Goal: Task Accomplishment & Management: Complete application form

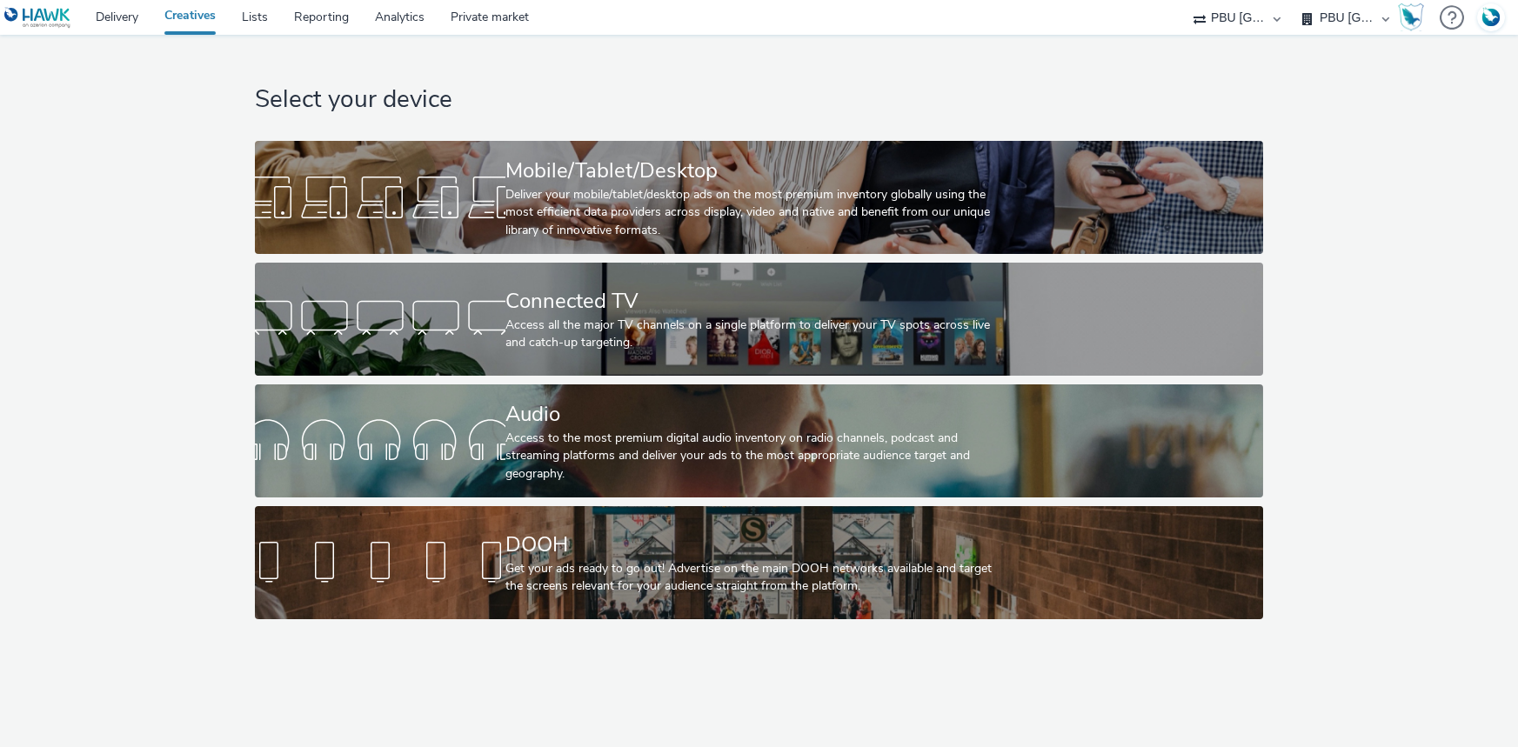
select select "38ed0f18-cbca-4106-be45-330e11e5f0af"
select select "f42c2087-8482-4af0-9099-e05519206007"
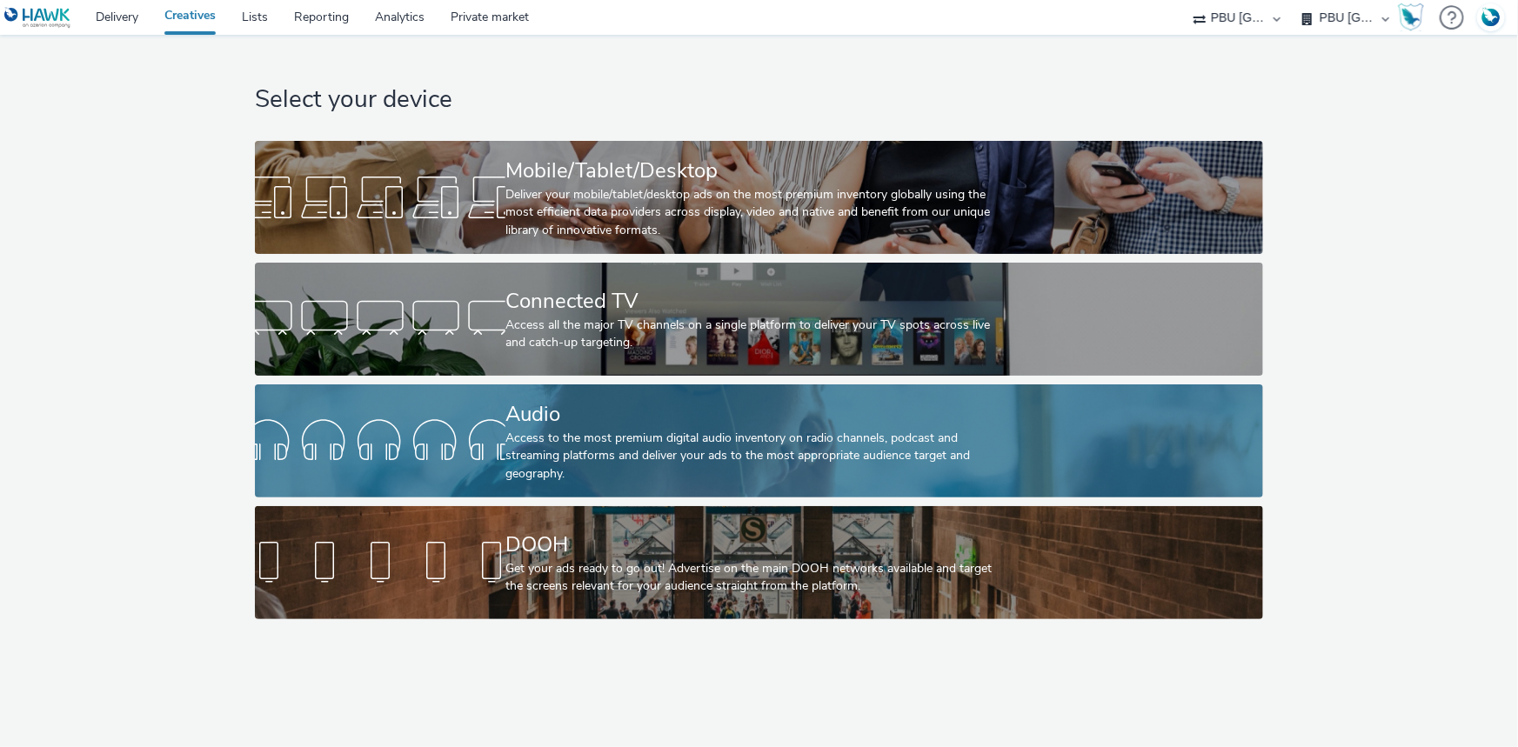
click at [572, 431] on div "Access to the most premium digital audio inventory on radio channels, podcast a…" at bounding box center [755, 456] width 500 height 53
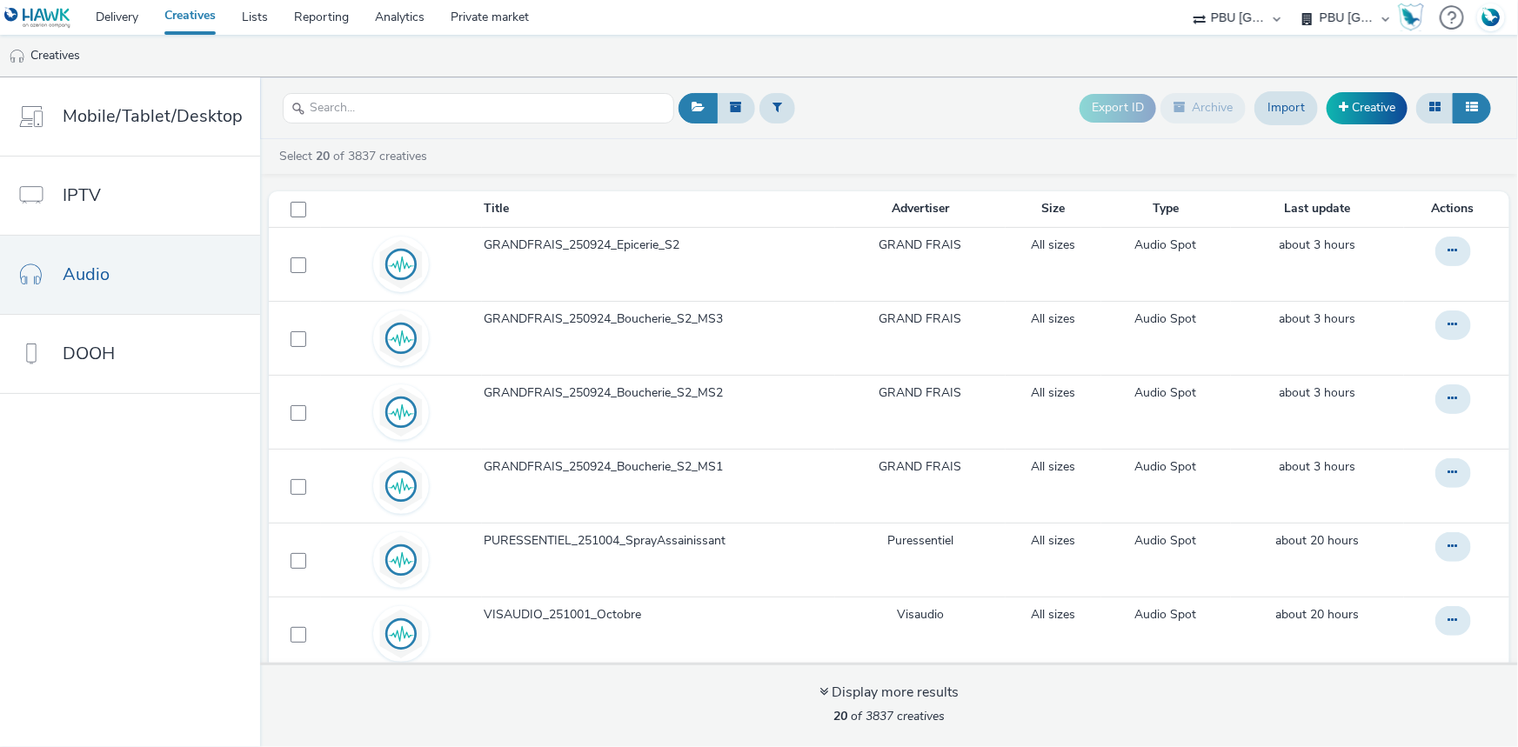
click at [191, 16] on link "Creatives" at bounding box center [189, 17] width 77 height 35
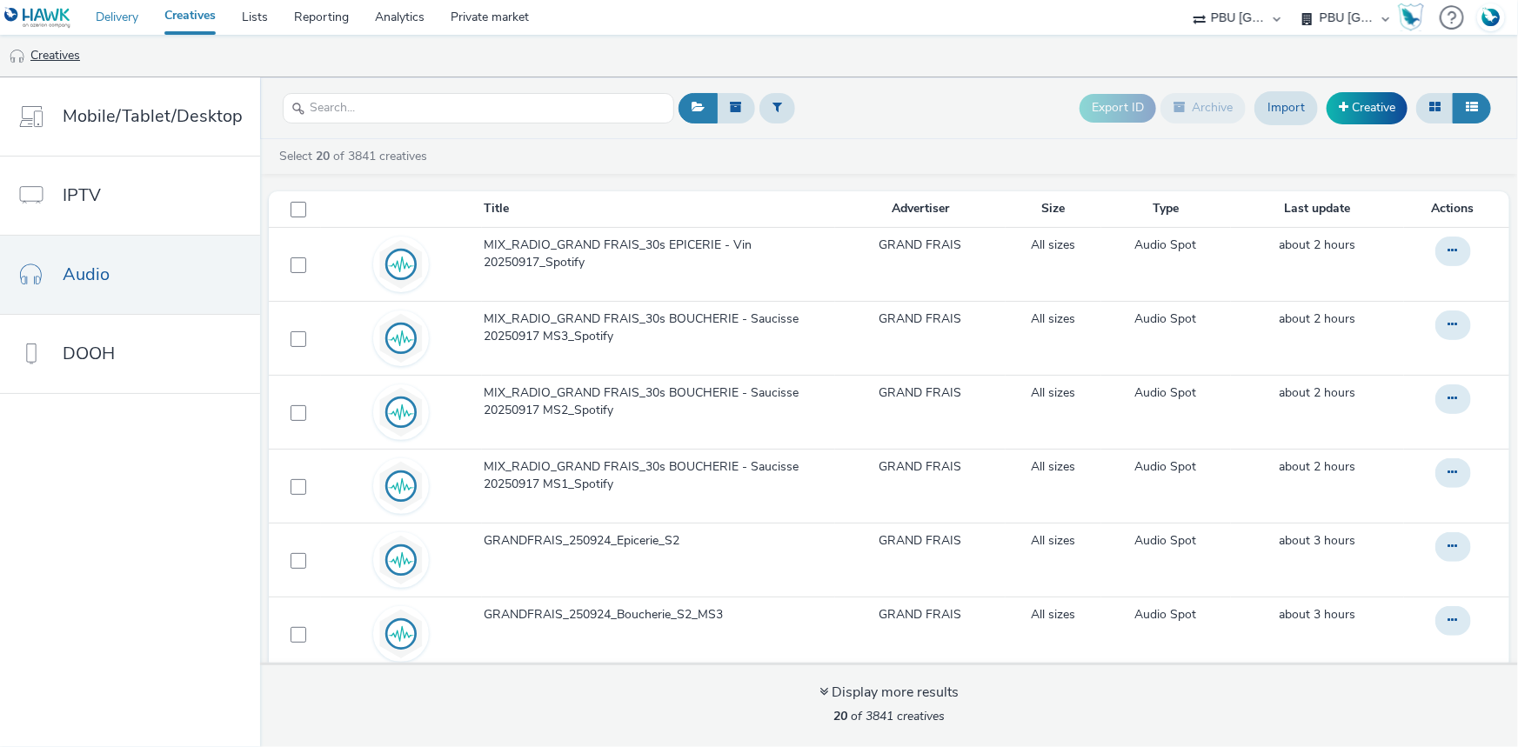
drag, startPoint x: 113, startPoint y: 21, endPoint x: 49, endPoint y: 43, distance: 68.2
click at [113, 23] on link "Delivery" at bounding box center [117, 17] width 69 height 35
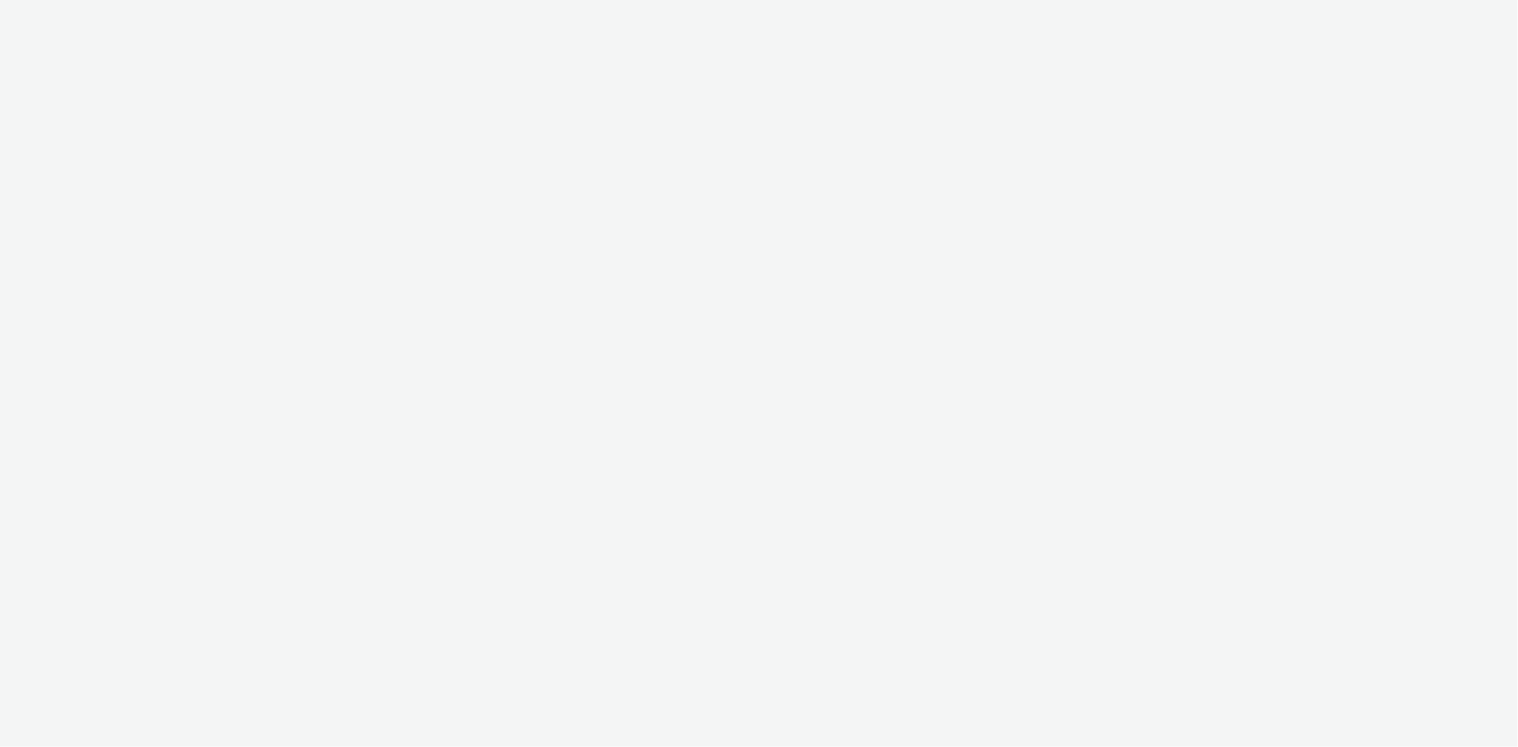
select select "38ed0f18-cbca-4106-be45-330e11e5f0af"
select select "f42c2087-8482-4af0-9099-e05519206007"
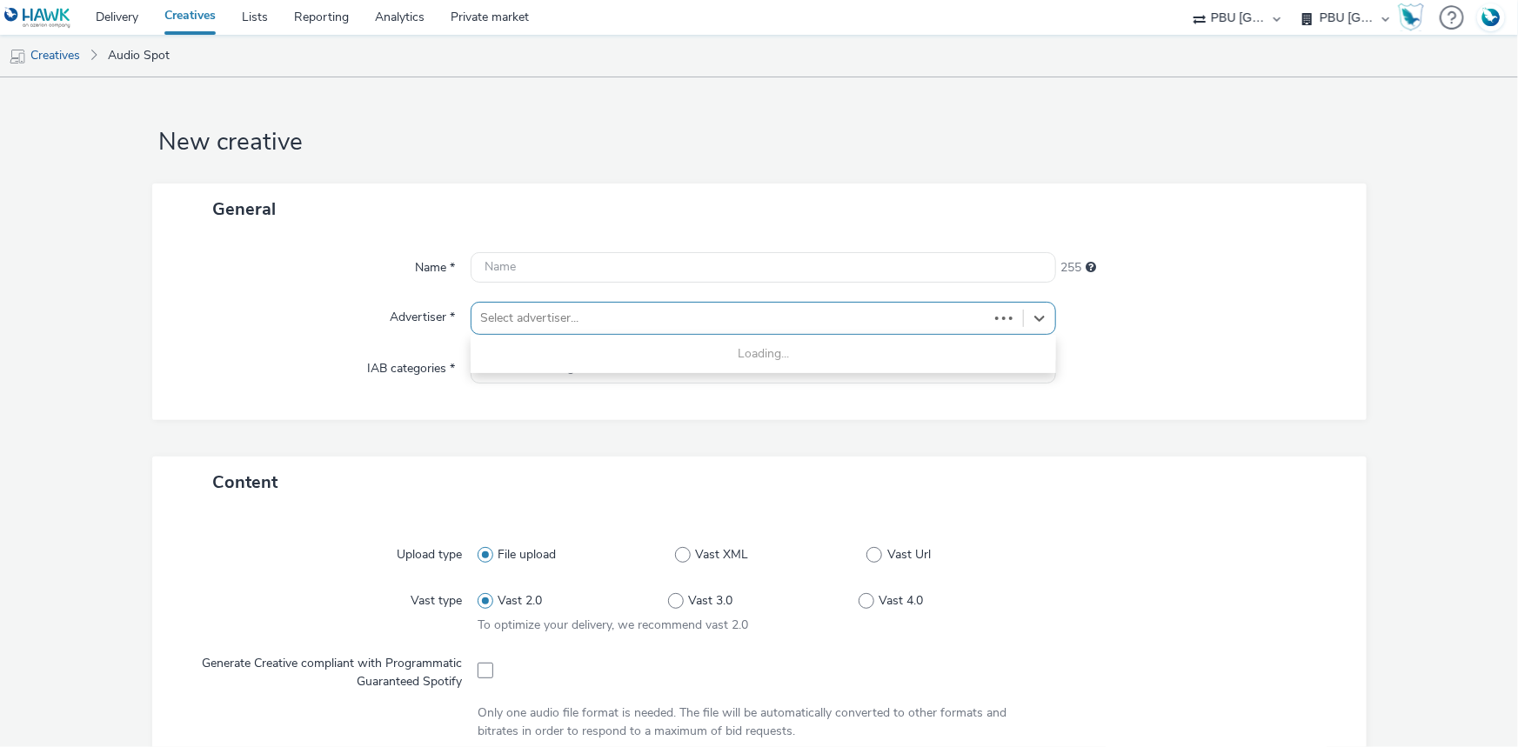
click at [565, 322] on div at bounding box center [729, 318] width 499 height 21
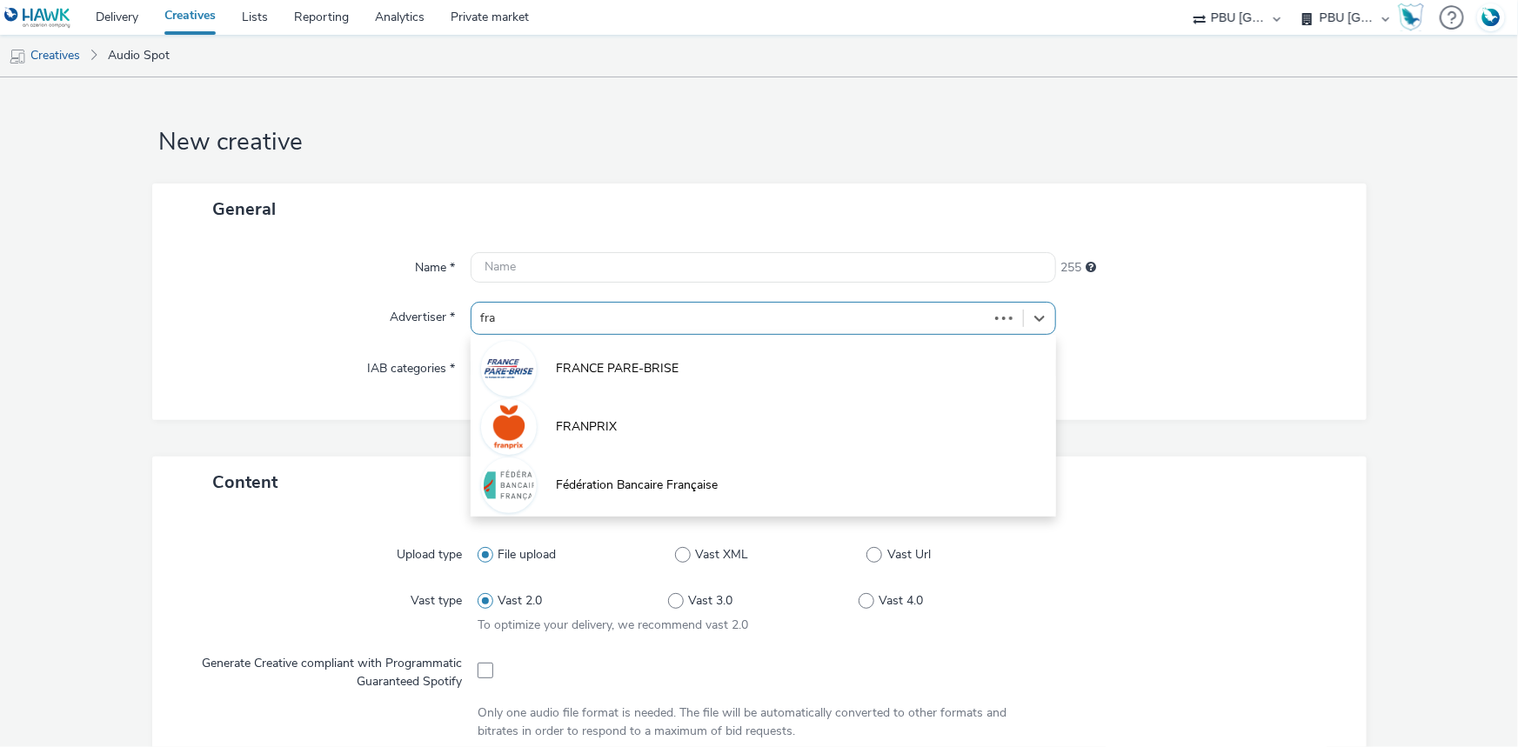
type input "frai"
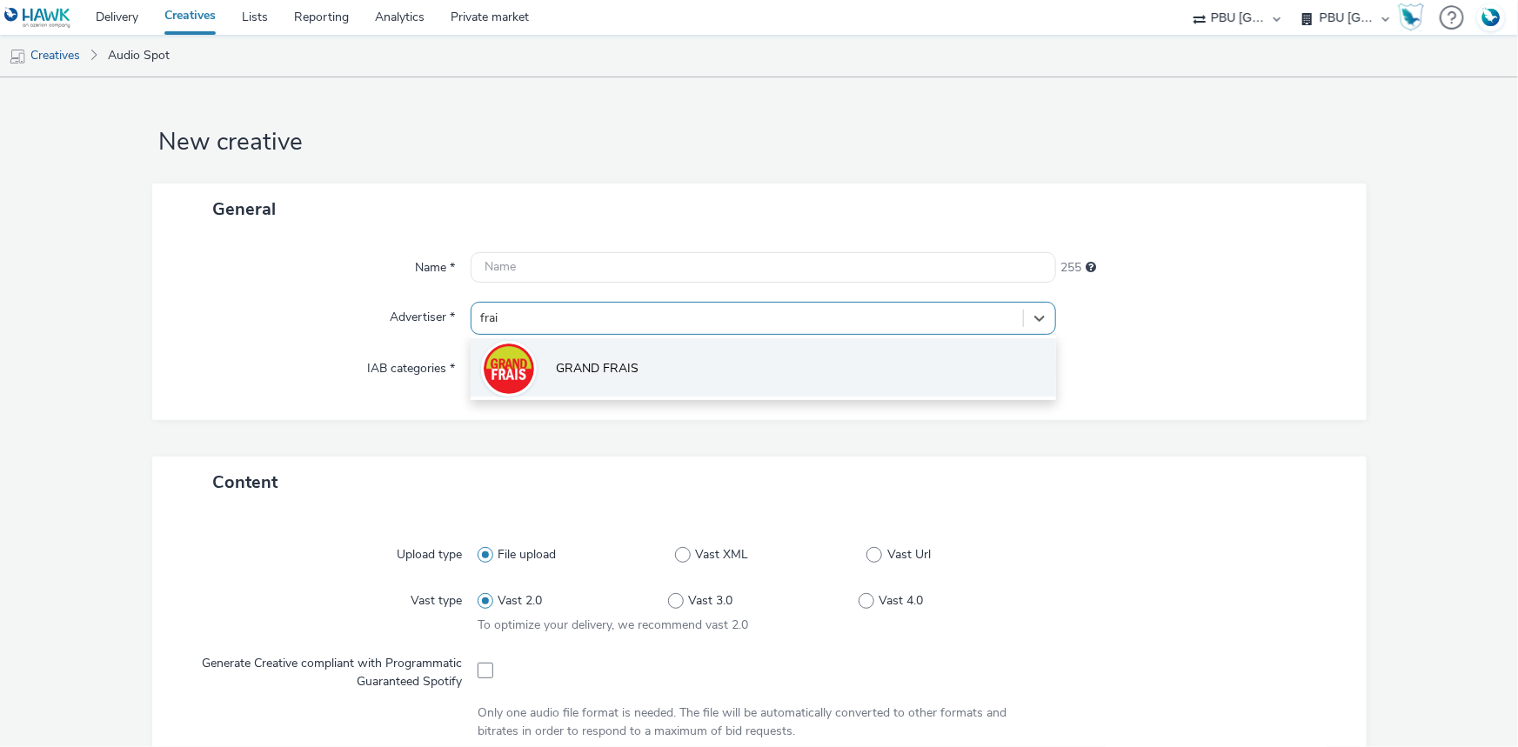
click at [591, 358] on li "GRAND FRAIS" at bounding box center [763, 367] width 585 height 58
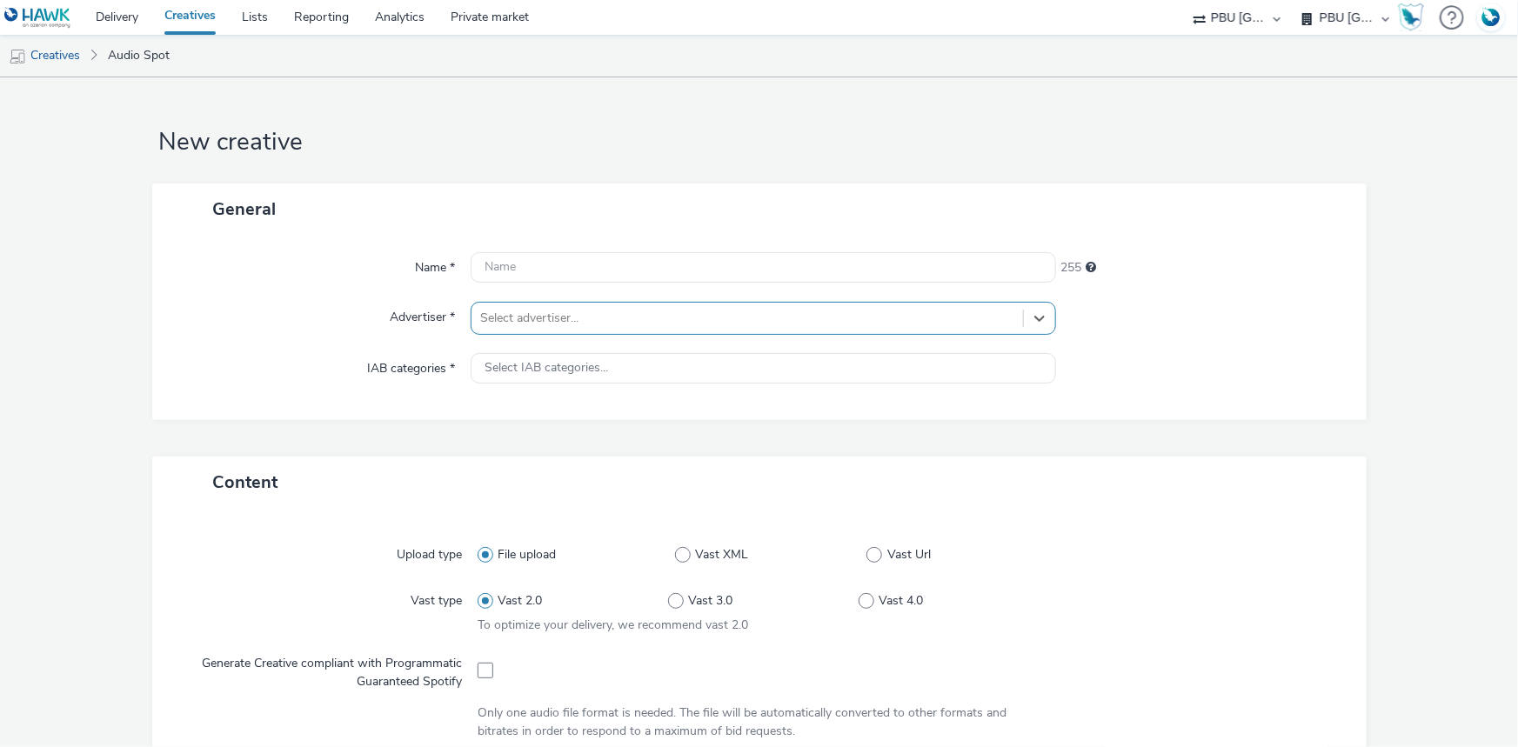
type input "[URL][DOMAIN_NAME]"
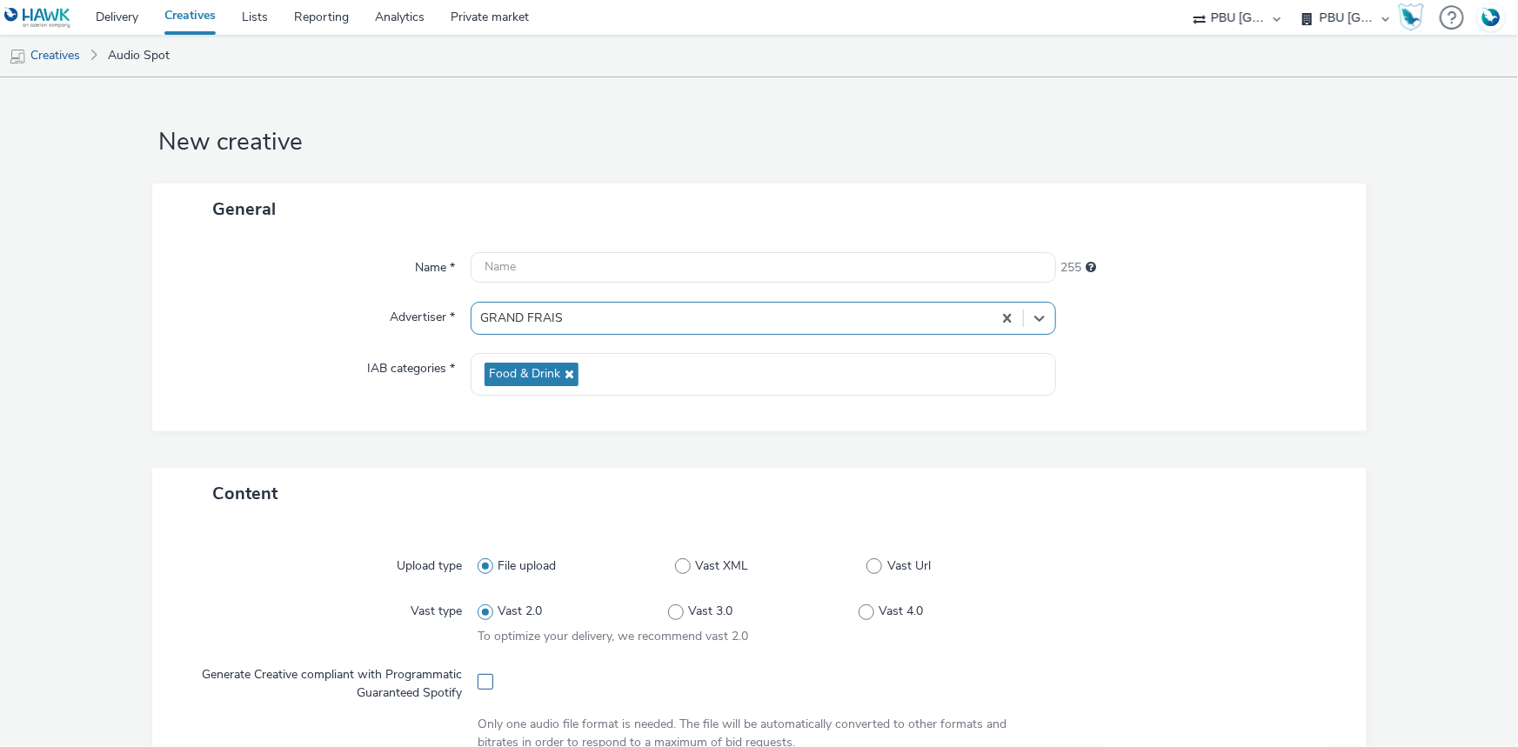
click at [478, 685] on span at bounding box center [486, 682] width 16 height 16
checkbox input "true"
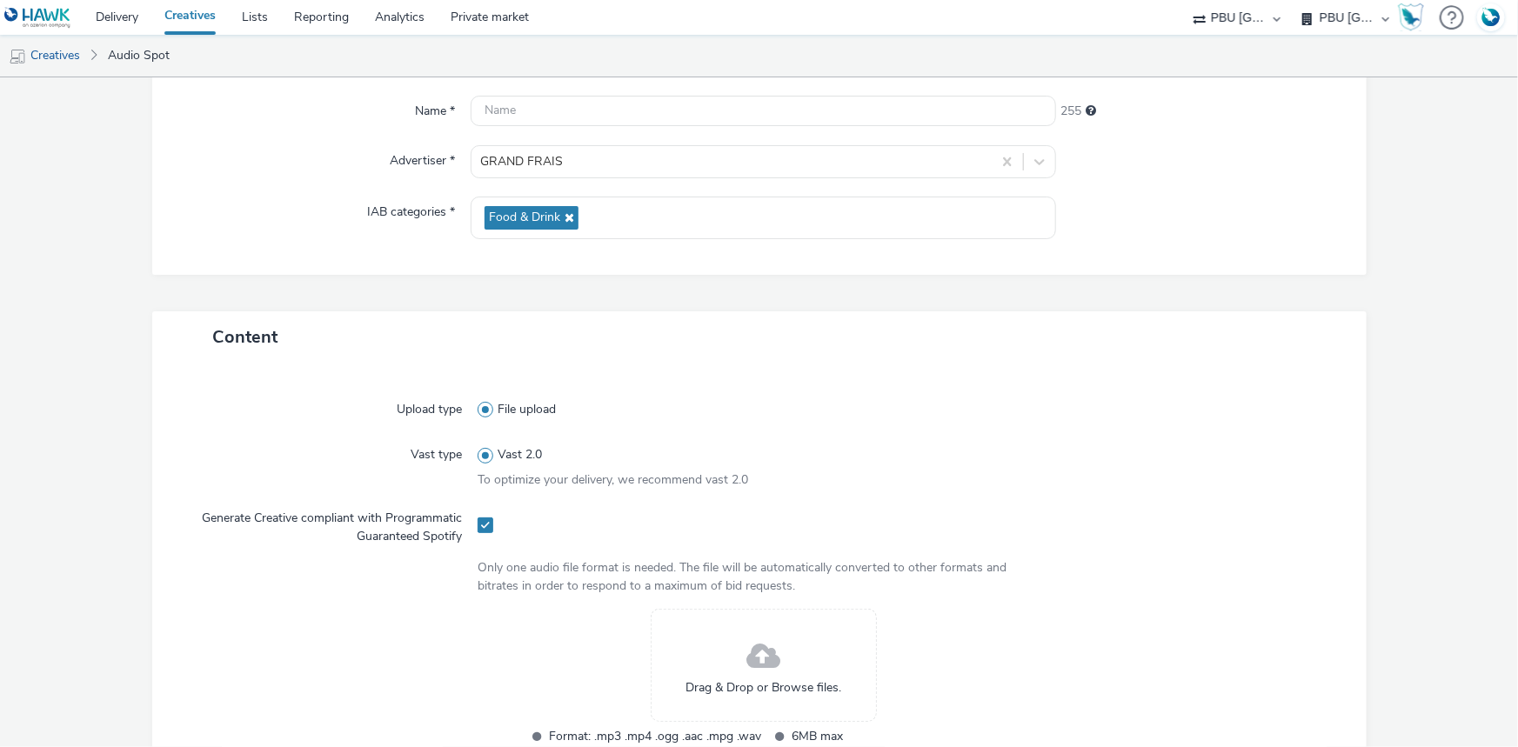
scroll to position [157, 0]
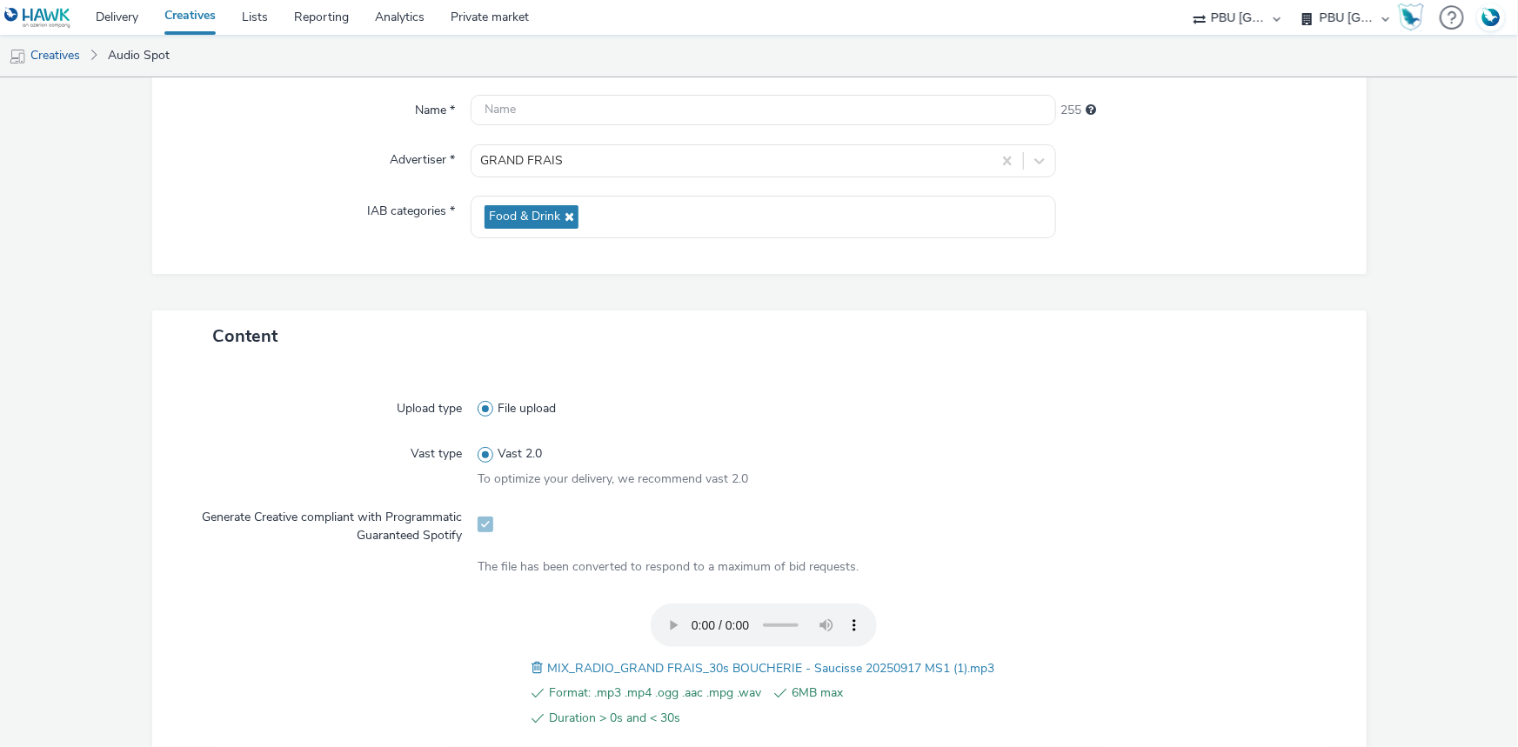
click at [679, 654] on div "Format: .mp3 .mp4 .ogg .aac .mpg .wav 6MB max Duration > 0s and < 30s MIX_RADIO…" at bounding box center [764, 676] width 572 height 144
copy span "MIX_RADIO_GRAND FRAIS_30s BOUCHERIE - Saucisse 20250917 MS1 (1).mp3"
click at [531, 116] on input "text" at bounding box center [763, 110] width 585 height 30
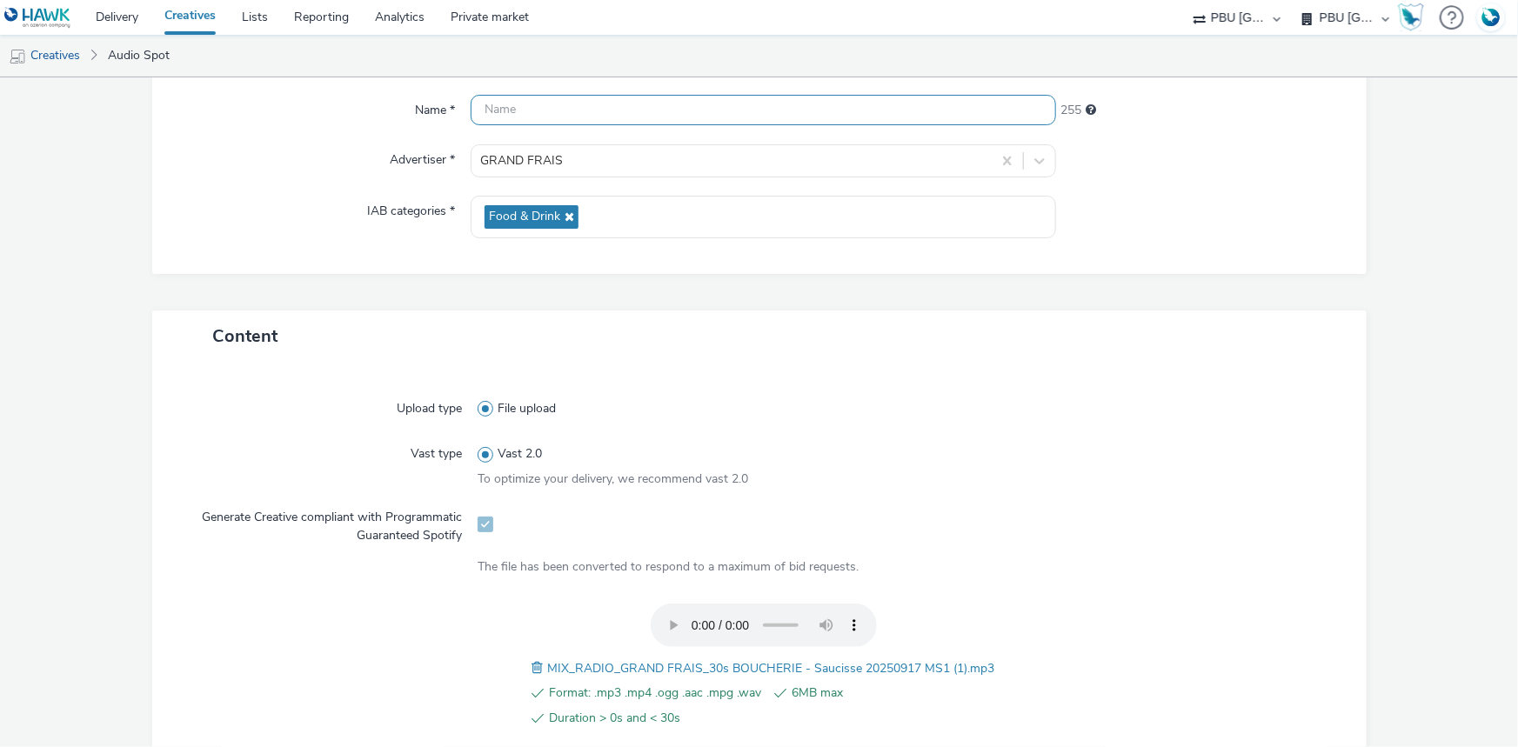
paste input "MIX_RADIO_GRAND FRAIS_30s BOUCHERIE - Saucisse 20250917 MS1 (1).mp3"
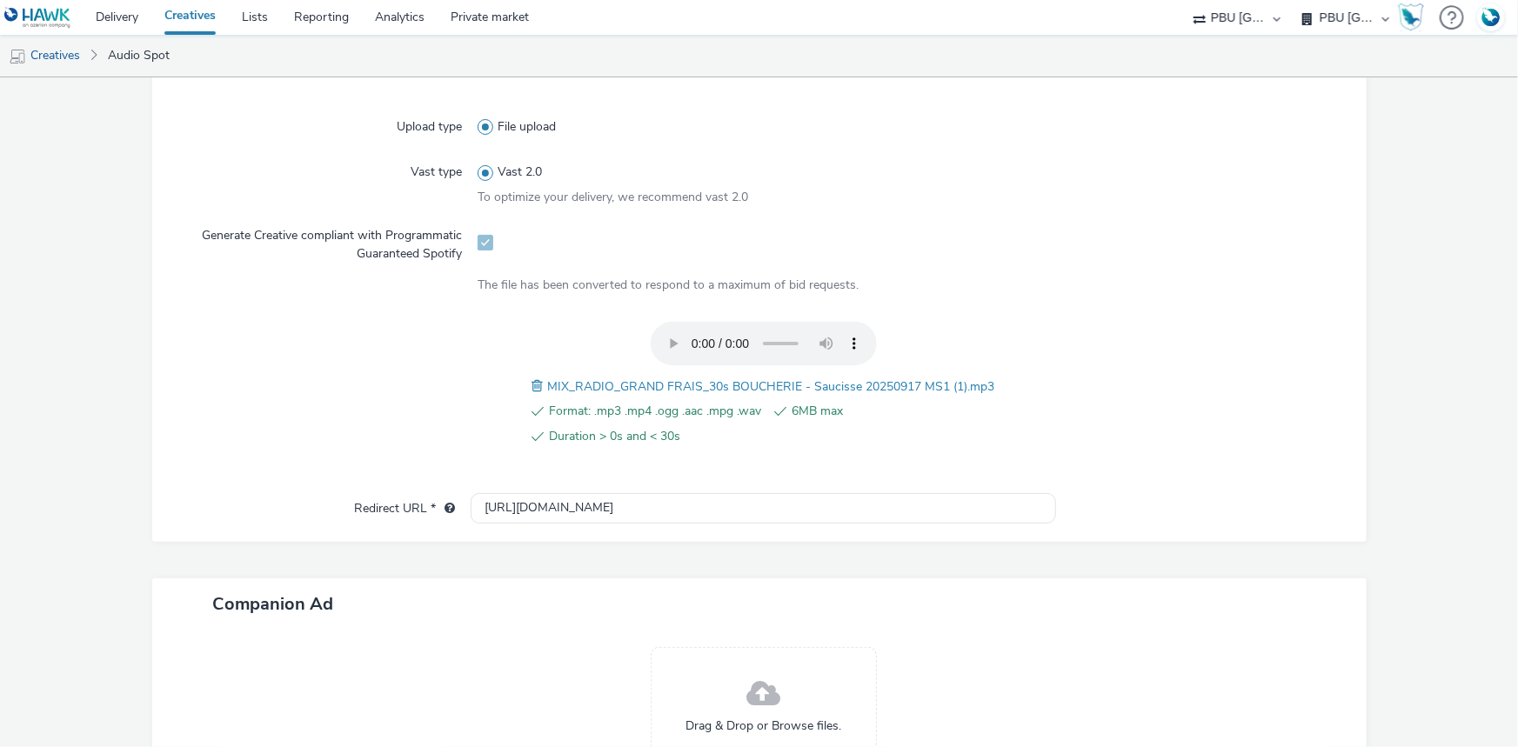
scroll to position [596, 0]
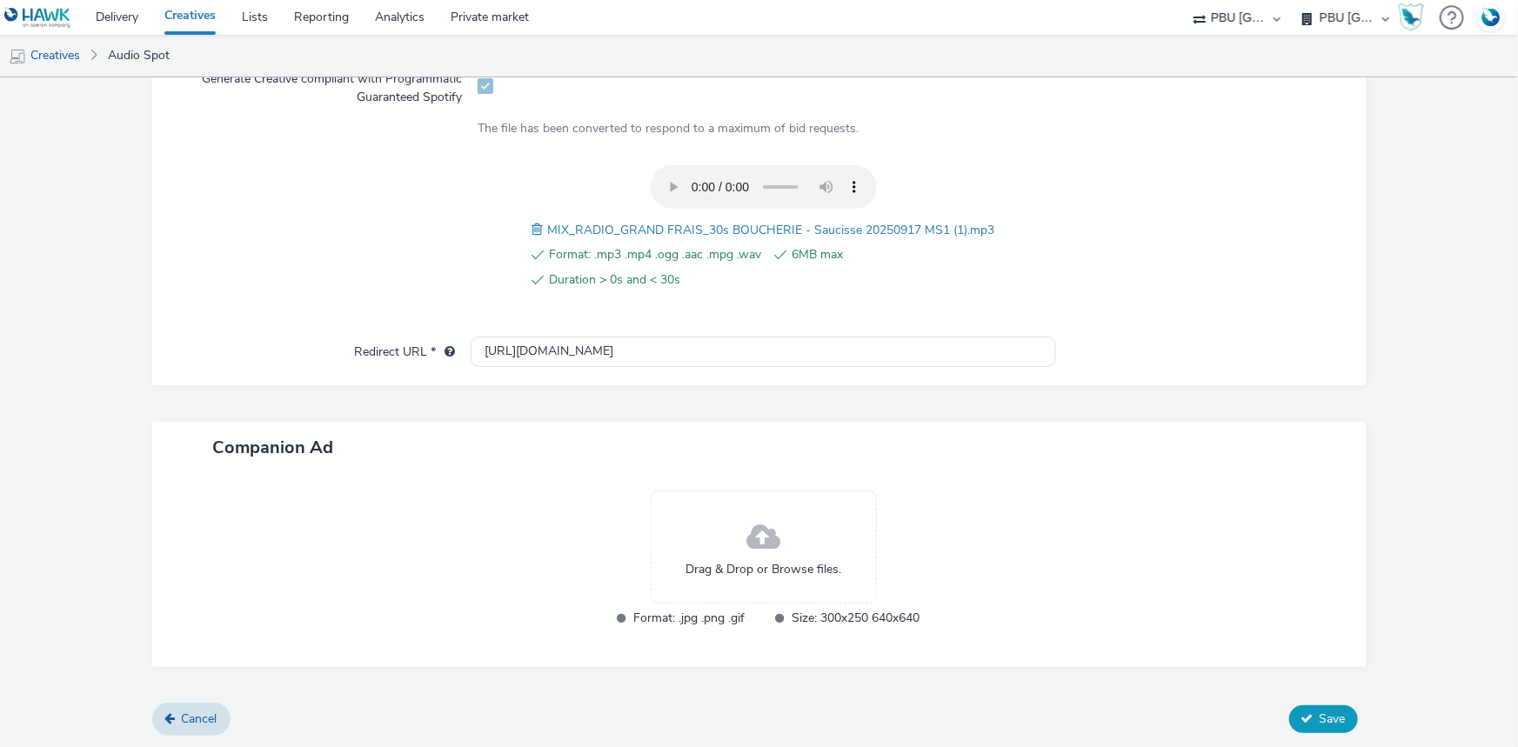
type input "MIX_RADIO_GRAND FRAIS_30s BOUCHERIE - Saucisse 20250917 MS1_Spotify"
click at [1320, 712] on span "Save" at bounding box center [1333, 719] width 26 height 17
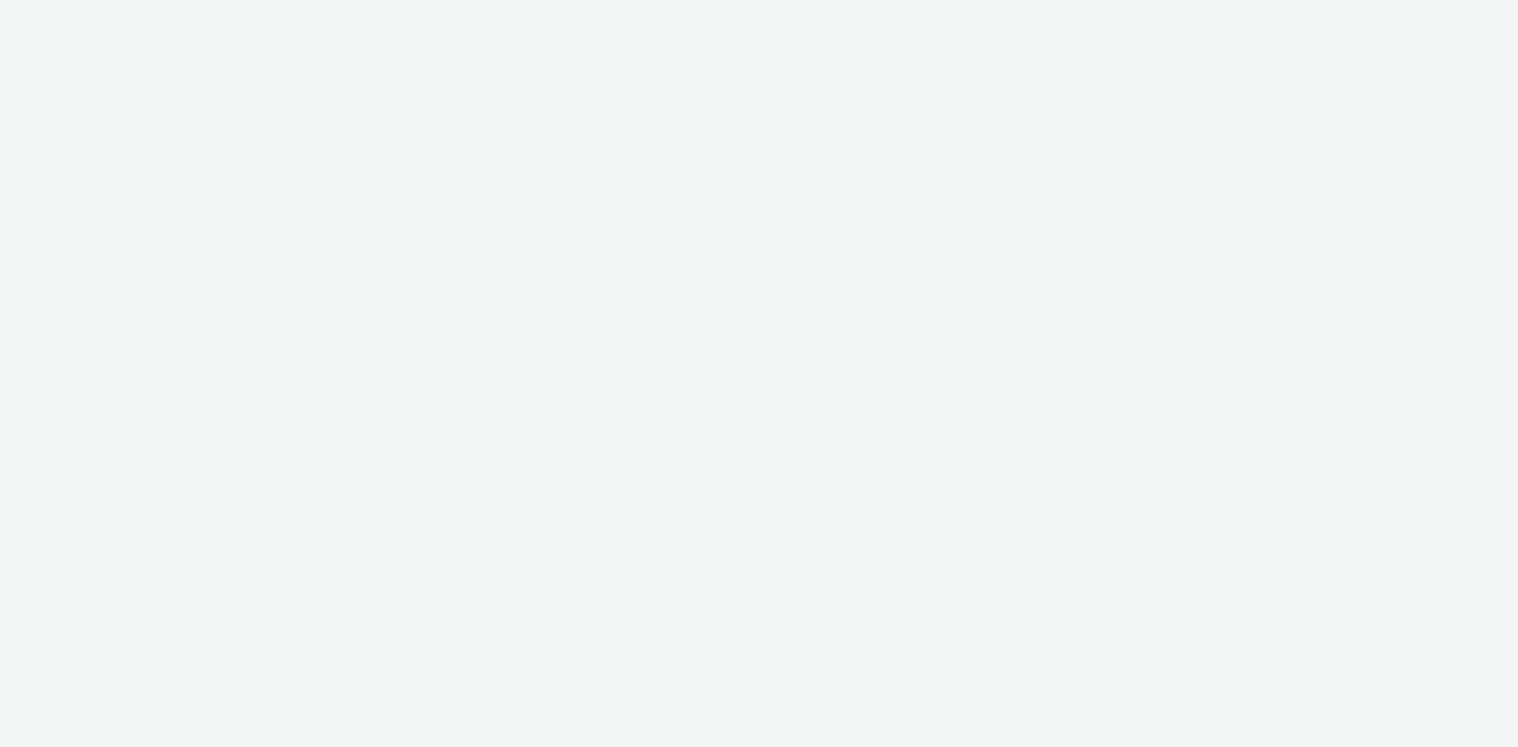
select select "38ed0f18-cbca-4106-be45-330e11e5f0af"
select select "f42c2087-8482-4af0-9099-e05519206007"
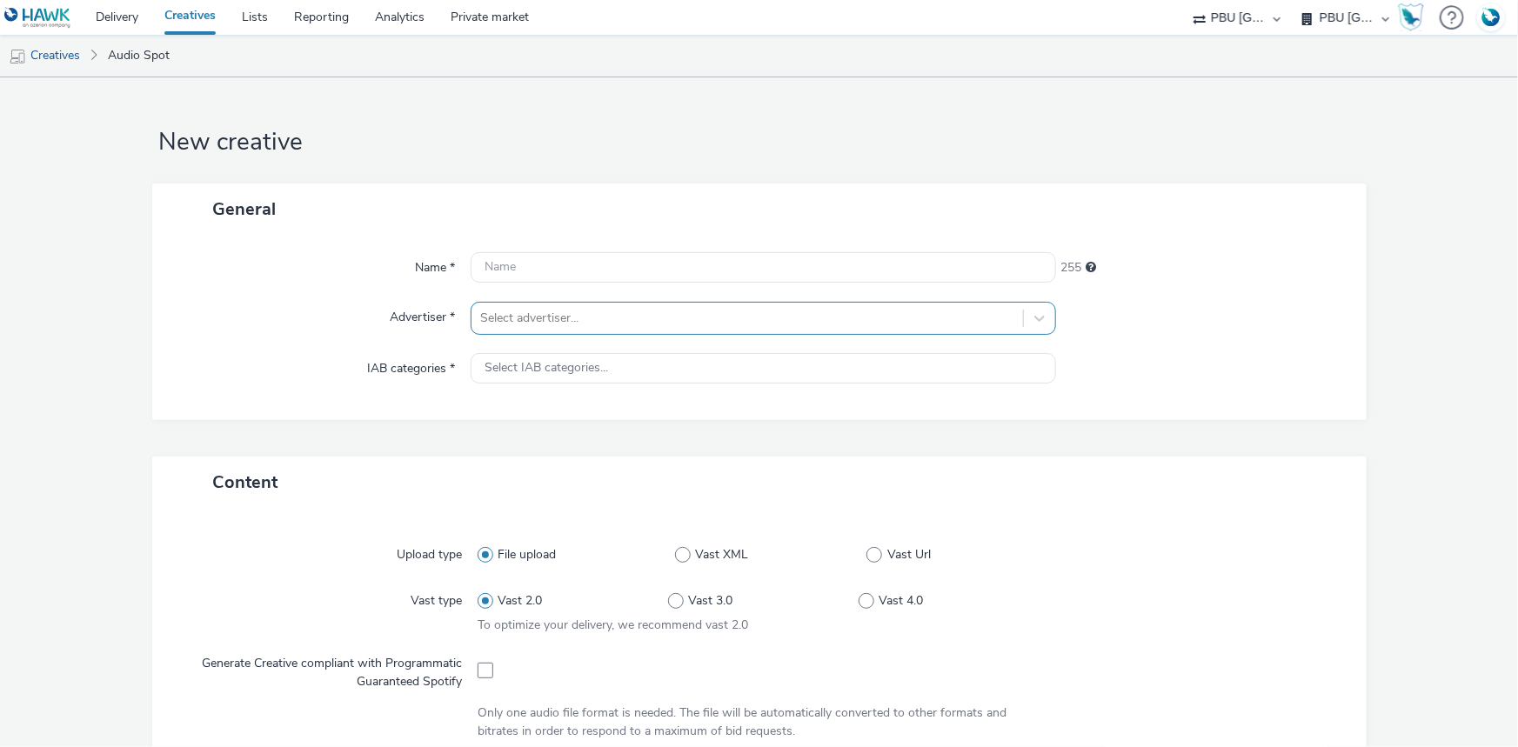
click at [572, 316] on div at bounding box center [747, 318] width 534 height 21
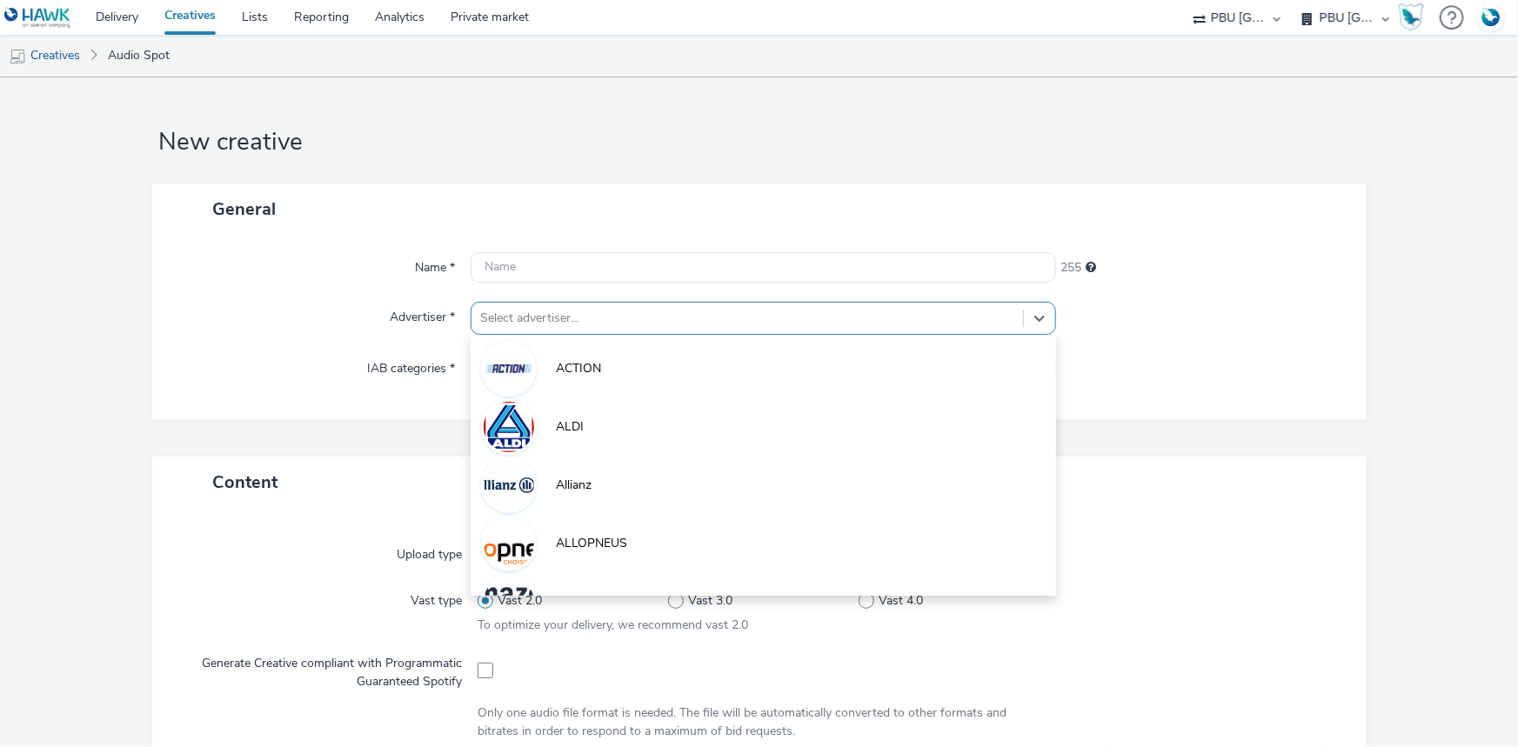
paste input "frai"
type input "frai"
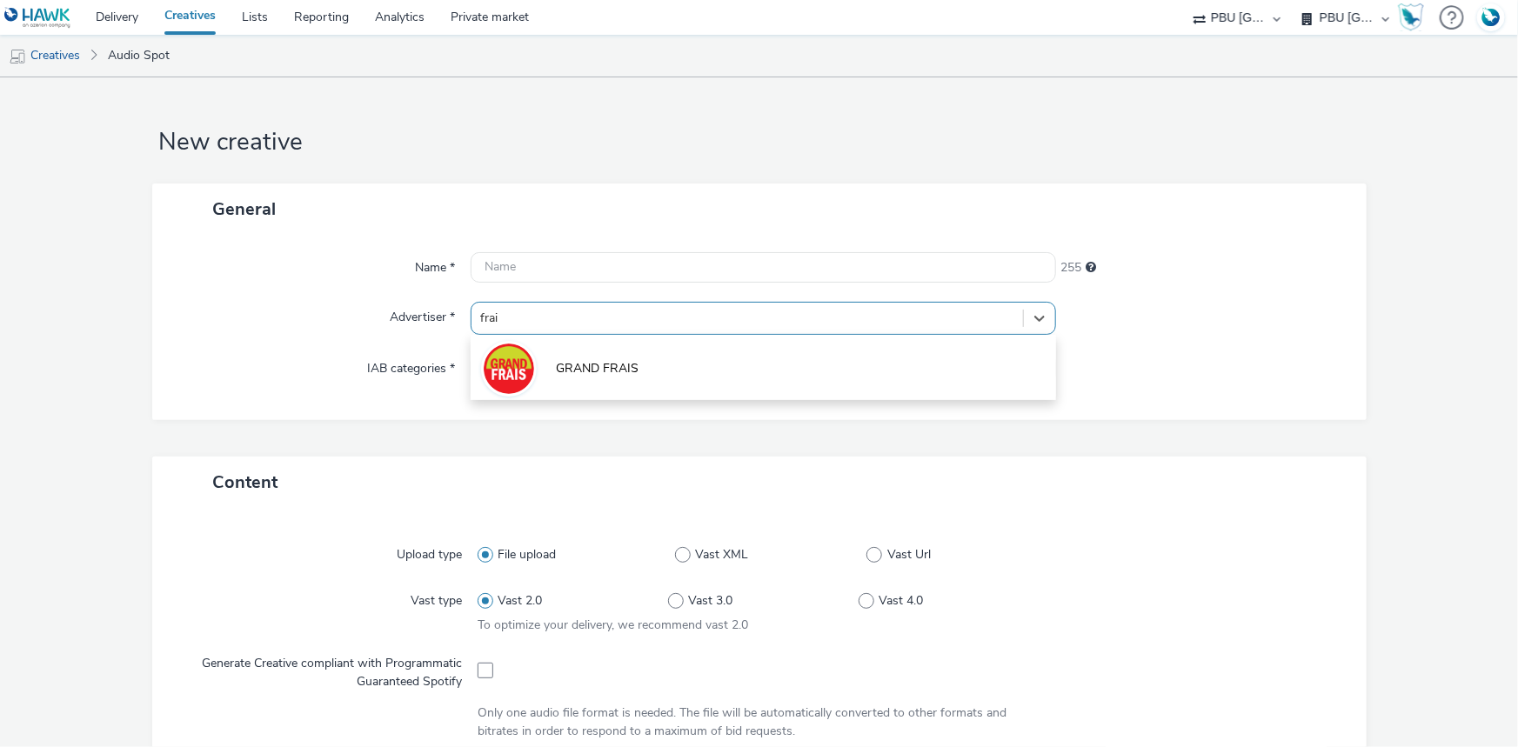
drag, startPoint x: 565, startPoint y: 373, endPoint x: 519, endPoint y: 585, distance: 216.4
click at [565, 373] on span "GRAND FRAIS" at bounding box center [597, 368] width 83 height 17
type input "http://grandfrais.com"
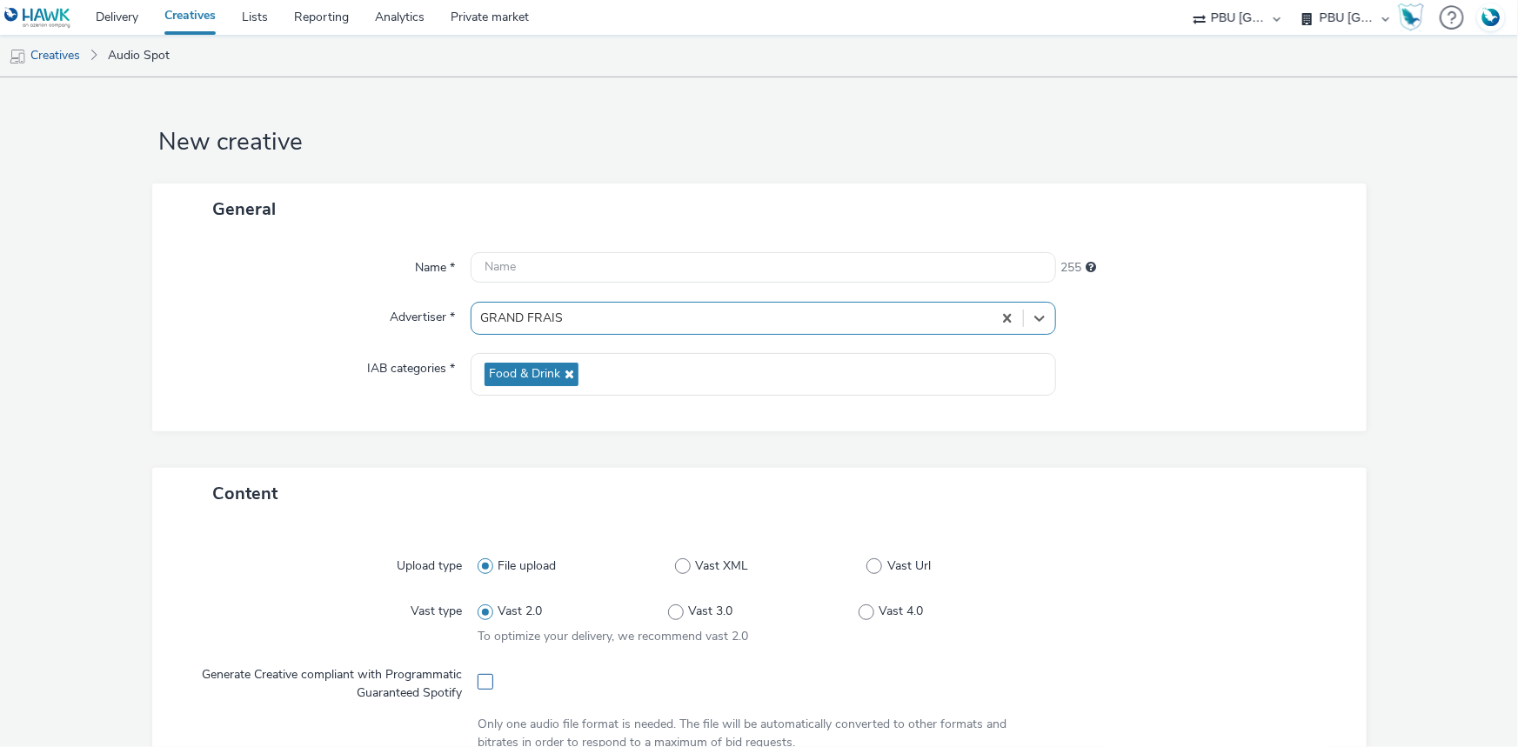
click at [478, 687] on span at bounding box center [486, 682] width 16 height 16
checkbox input "true"
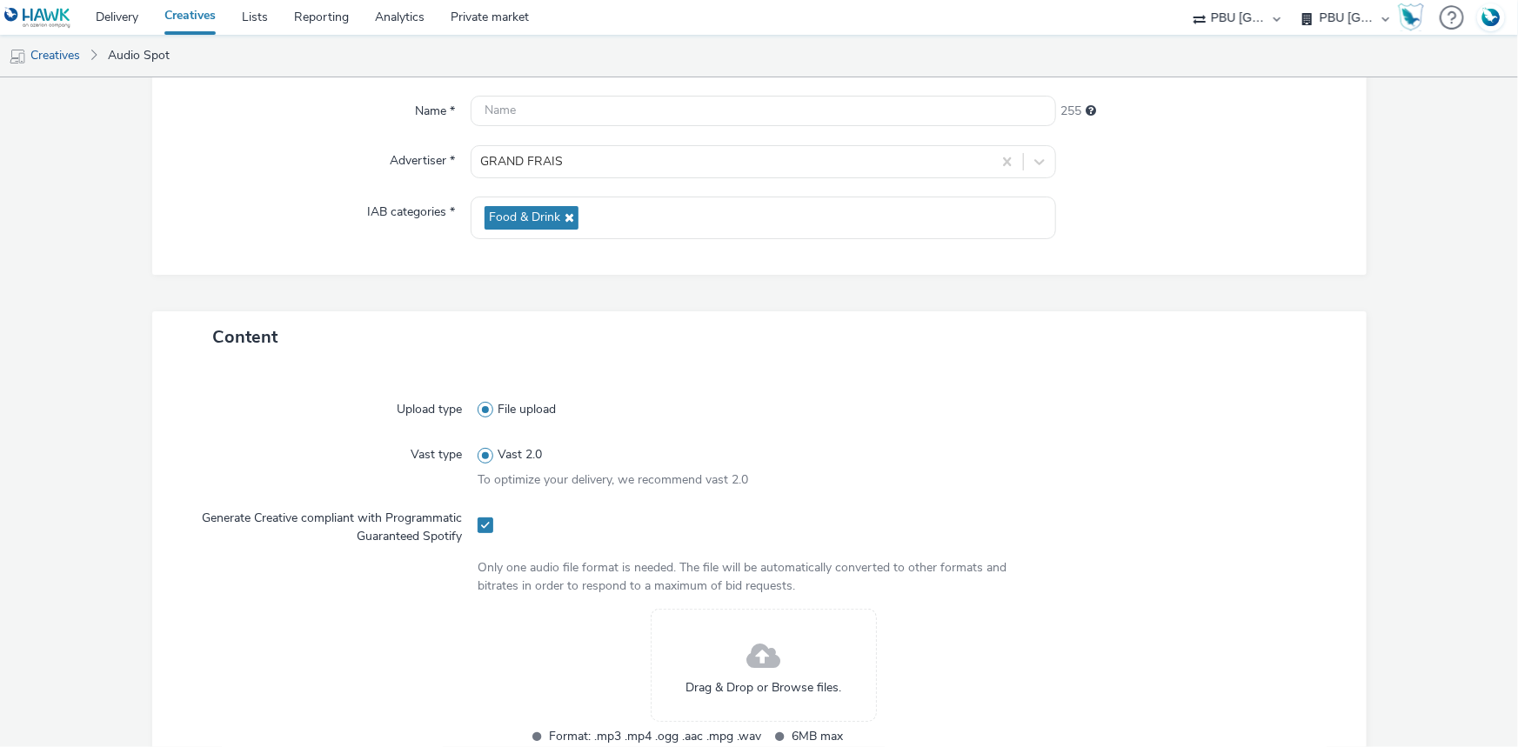
scroll to position [316, 0]
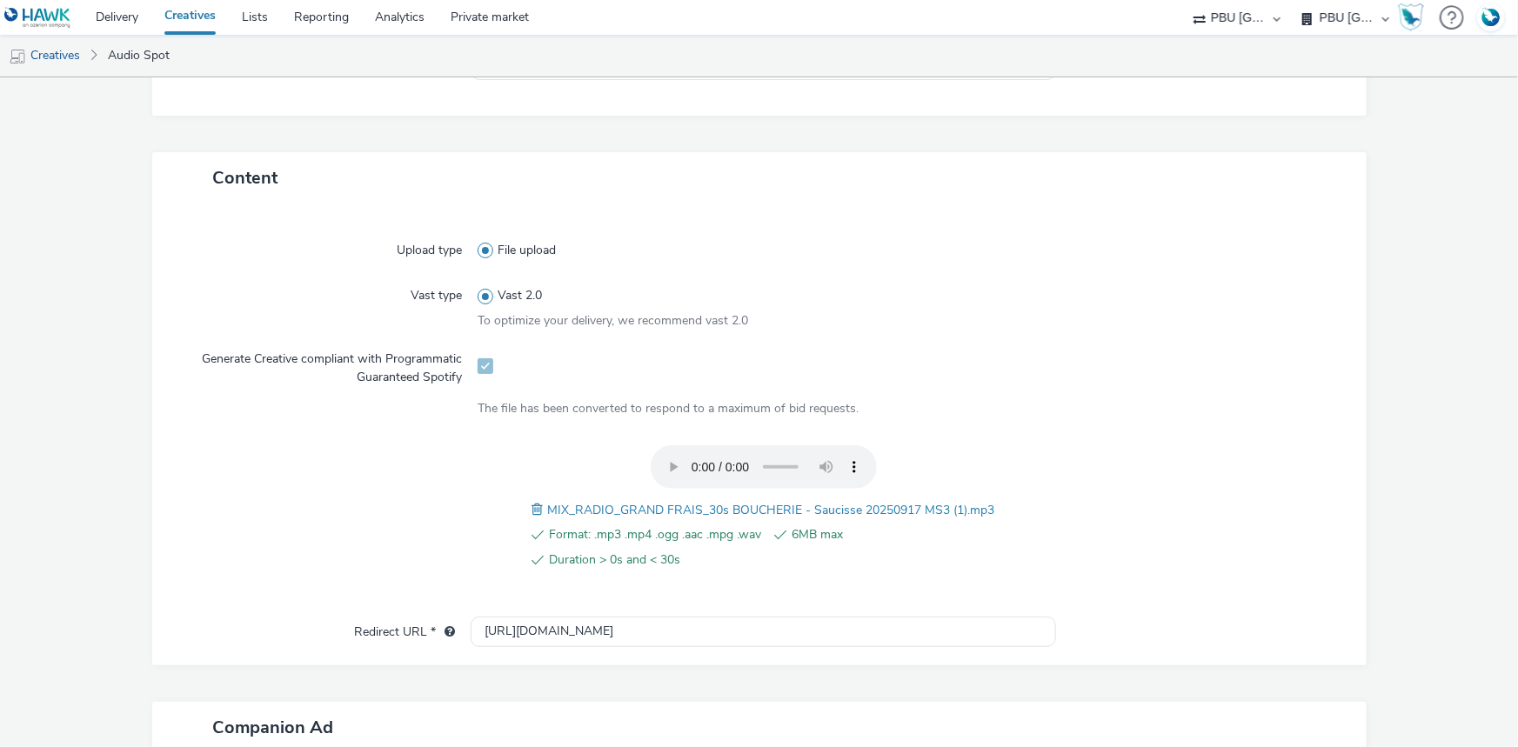
click at [679, 506] on span "MIX_RADIO_GRAND FRAIS_30s BOUCHERIE - Saucisse 20250917 MS3 (1).mp3" at bounding box center [771, 510] width 447 height 17
copy span "MIX_RADIO_GRAND FRAIS_30s BOUCHERIE - Saucisse 20250917 MS3 (1).mp3"
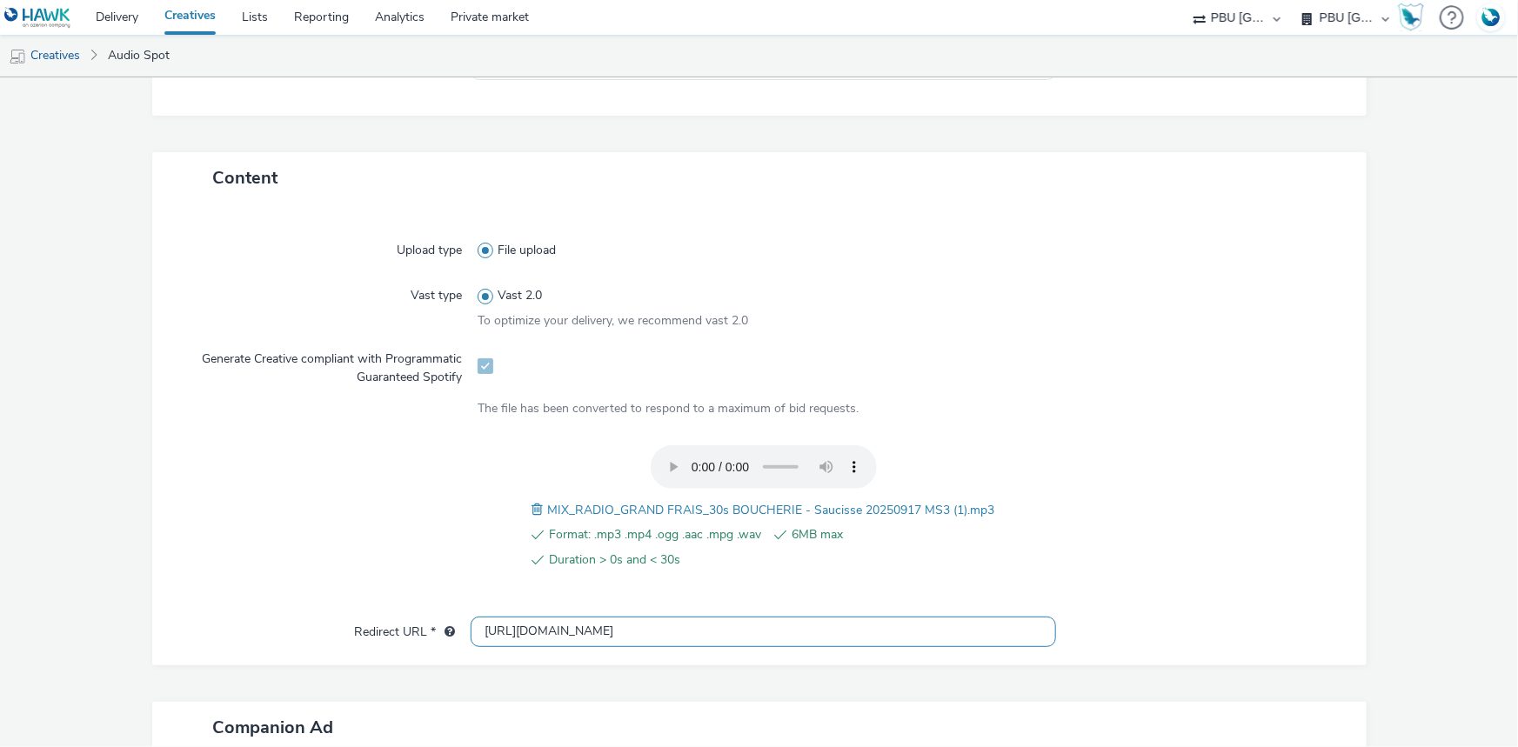
click at [502, 627] on input "http://grandfrais.com" at bounding box center [763, 632] width 585 height 30
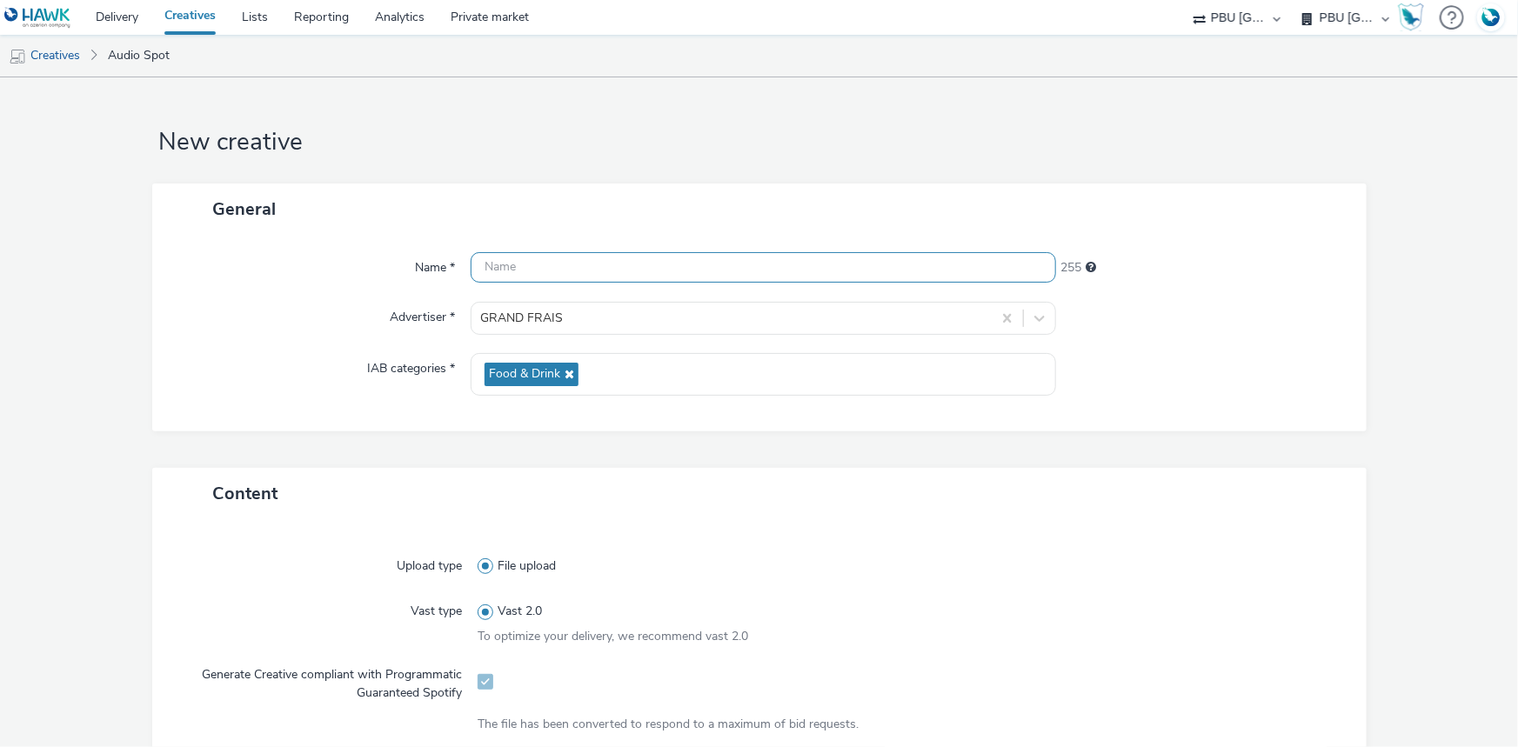
type input "https://grandfrais.com"
click at [535, 264] on input "text" at bounding box center [763, 267] width 585 height 30
paste input "MIX_RADIO_GRAND FRAIS_30s BOUCHERIE - Saucisse 20250917 MS3 (1).mp3"
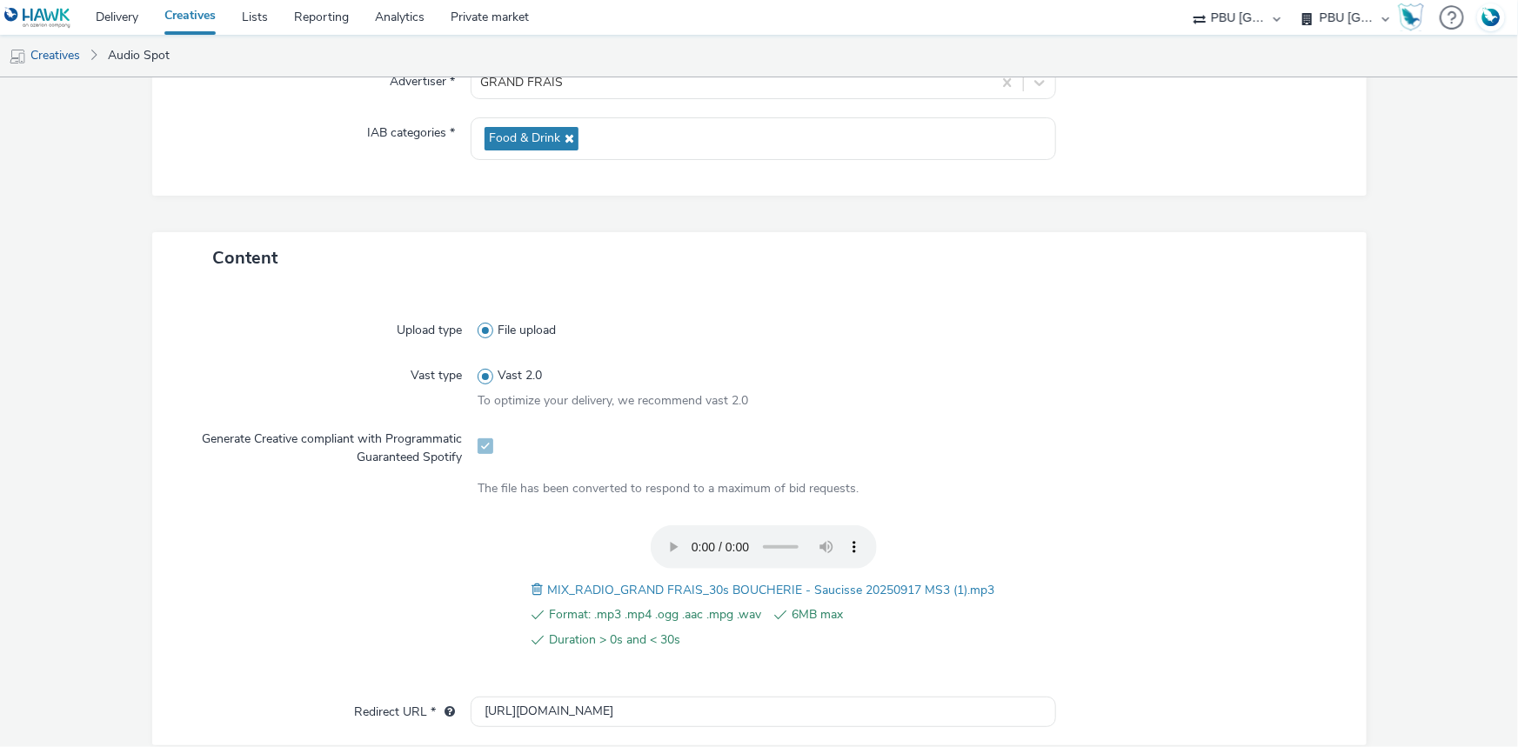
scroll to position [596, 0]
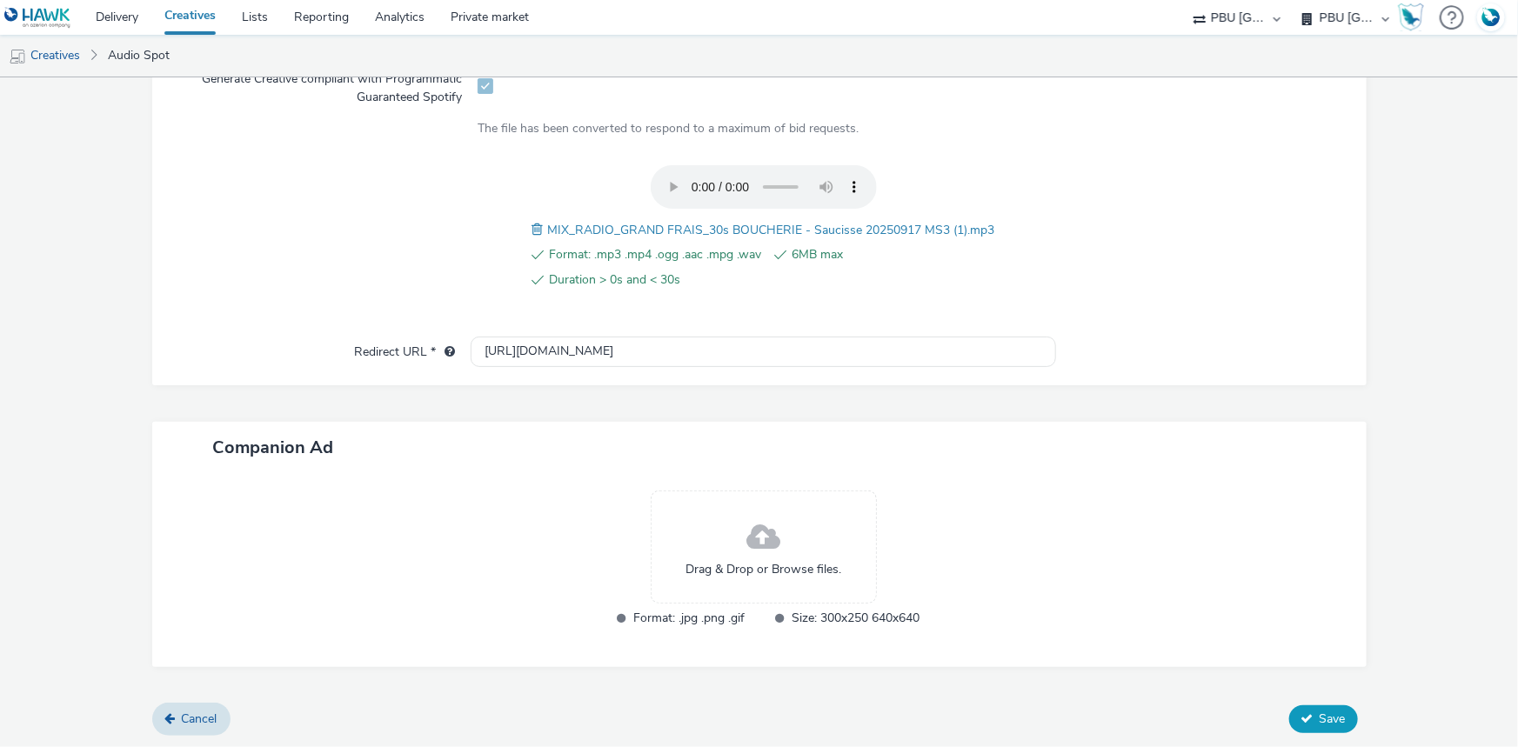
type input "MIX_RADIO_GRAND FRAIS_30s BOUCHERIE - Saucisse 20250917 MS3_Spotify"
click at [1289, 722] on button "Save" at bounding box center [1323, 720] width 69 height 28
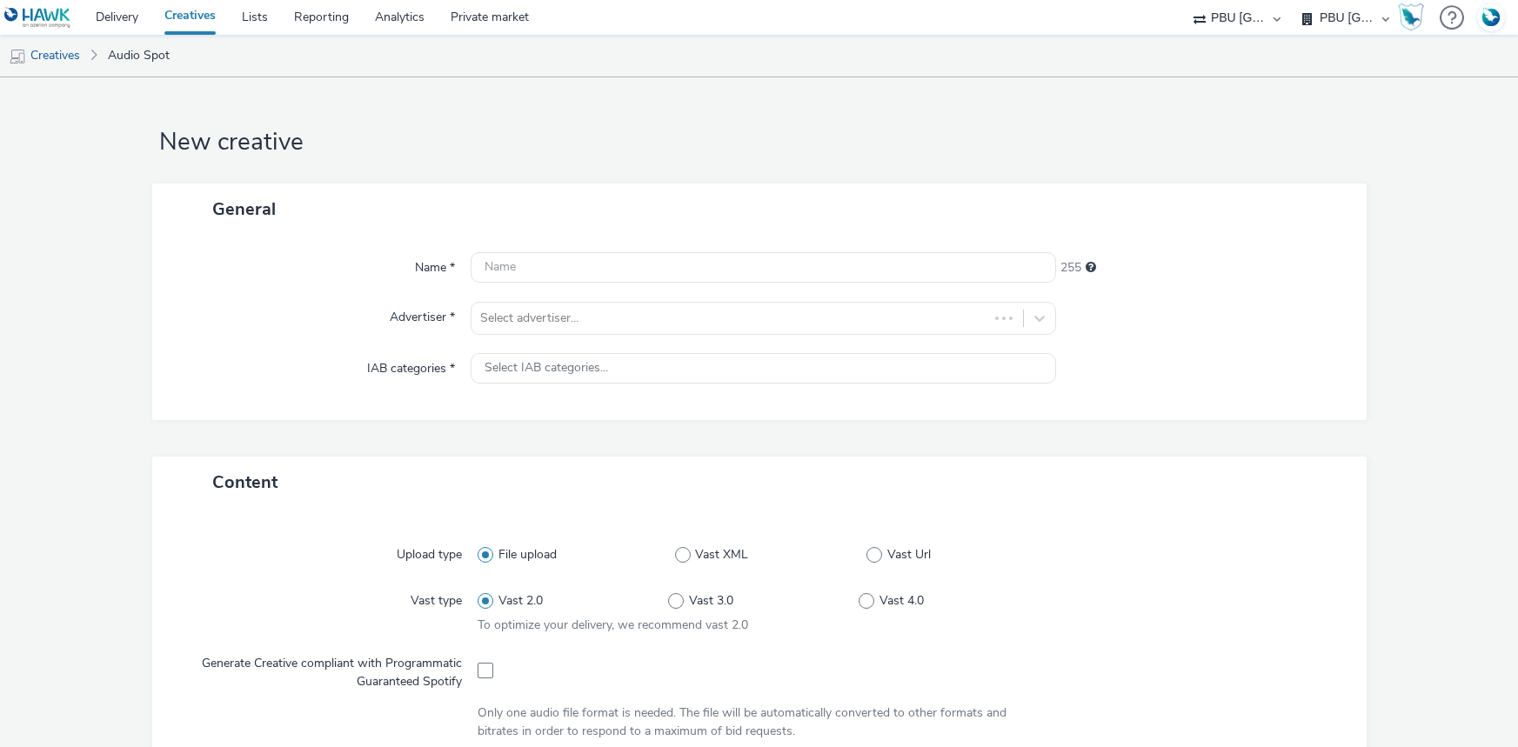
select select "38ed0f18-cbca-4106-be45-330e11e5f0af"
select select "f42c2087-8482-4af0-9099-e05519206007"
click at [535, 323] on div at bounding box center [747, 318] width 534 height 21
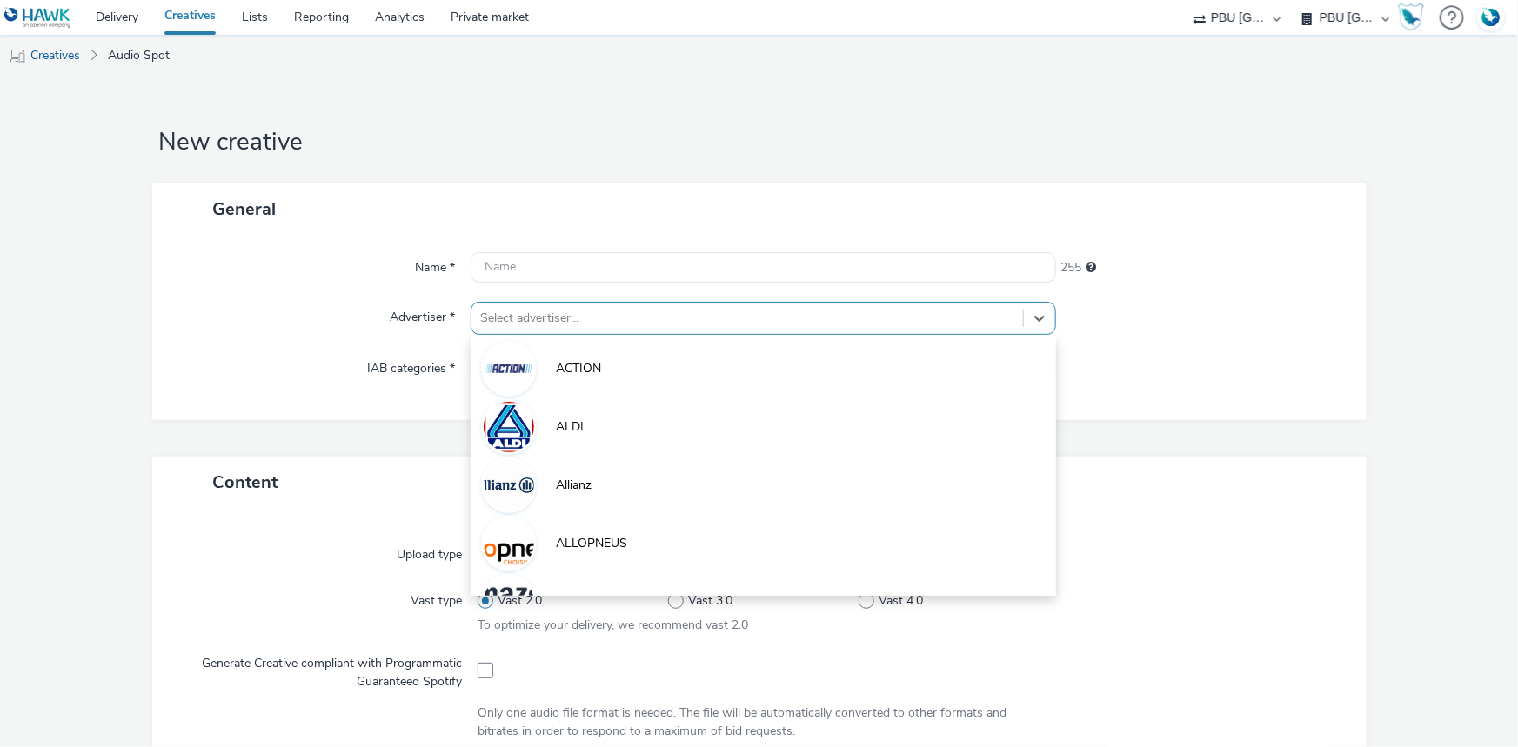
paste input "frai"
type input "frai"
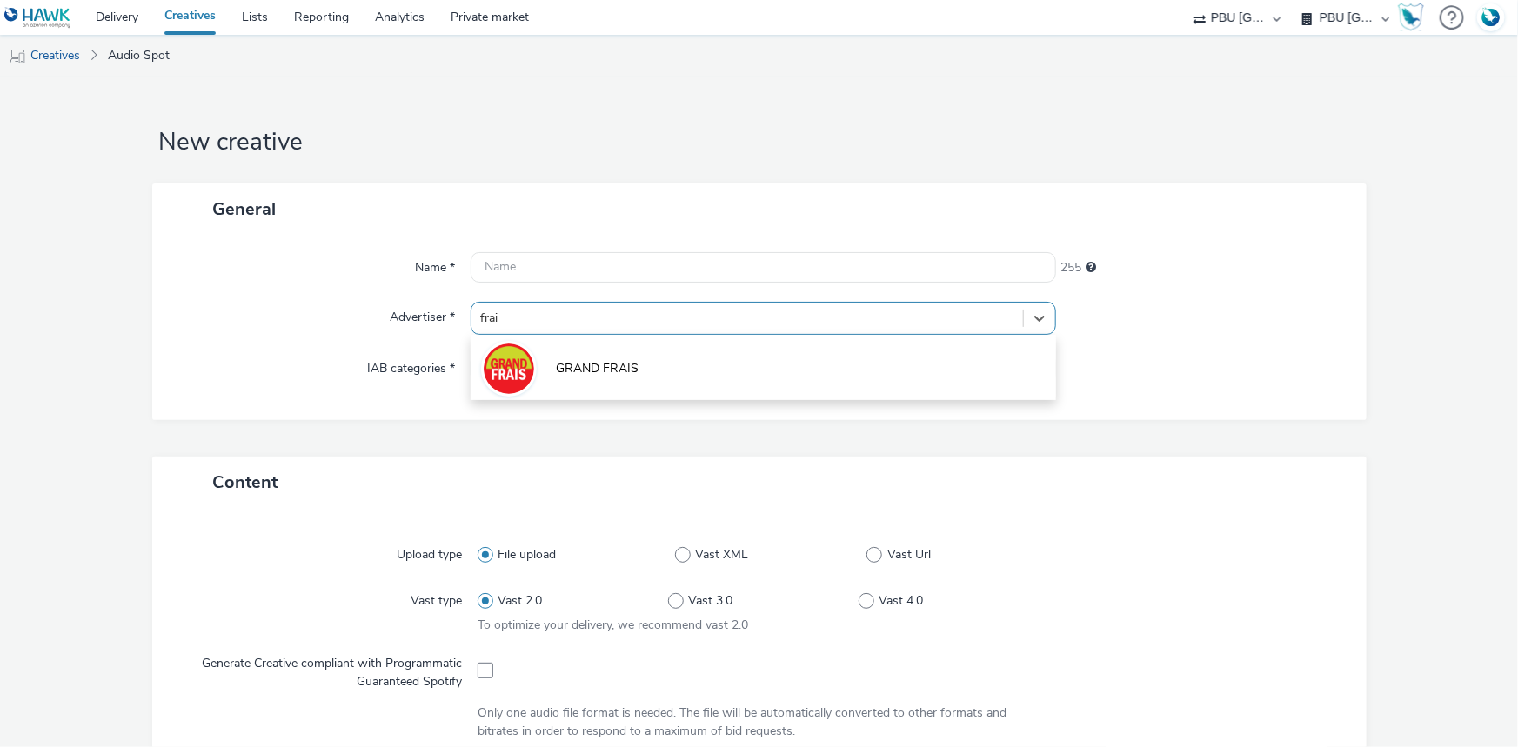
click at [535, 365] on li "GRAND FRAIS" at bounding box center [763, 367] width 585 height 58
type input "[URL][DOMAIN_NAME]"
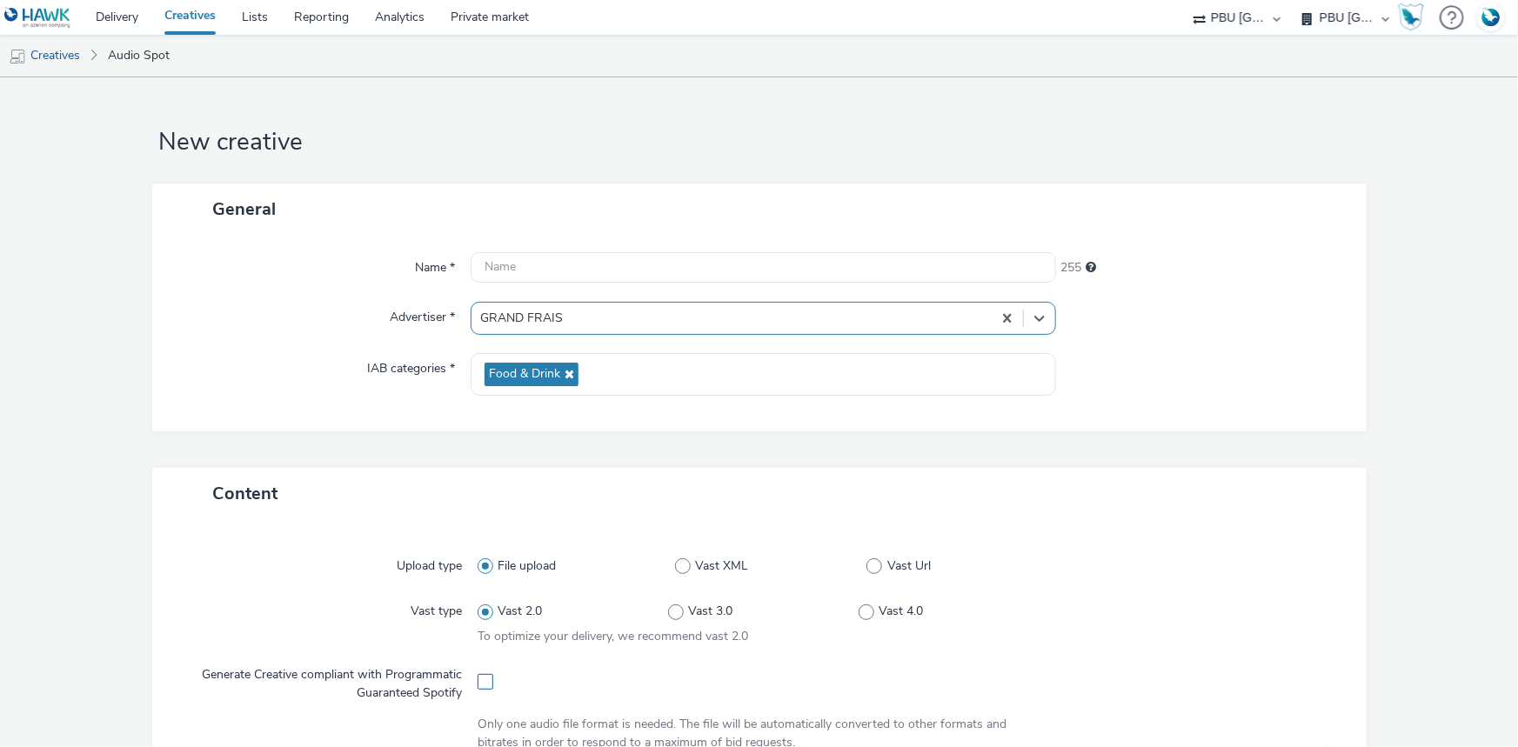
click at [480, 683] on span at bounding box center [486, 682] width 16 height 16
checkbox input "true"
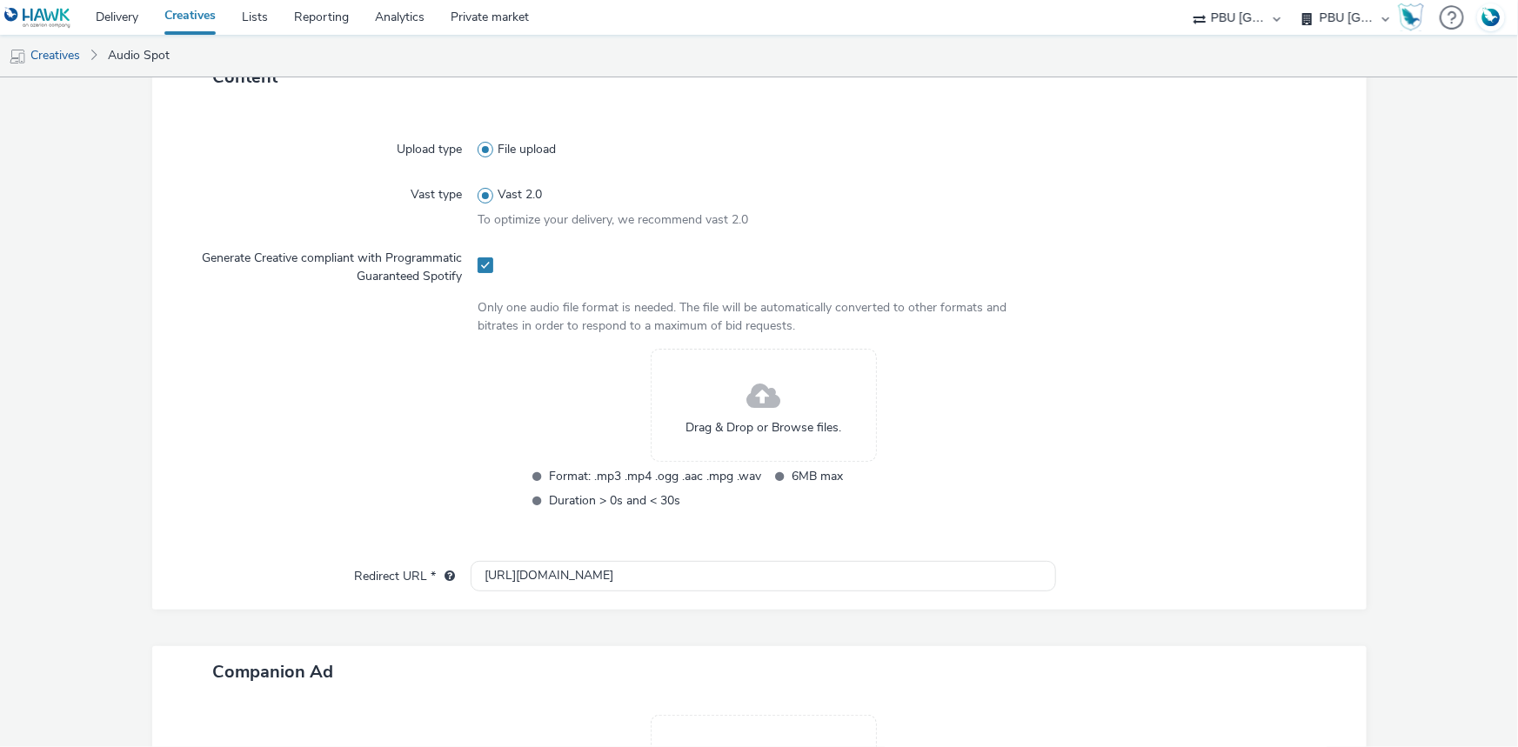
scroll to position [474, 0]
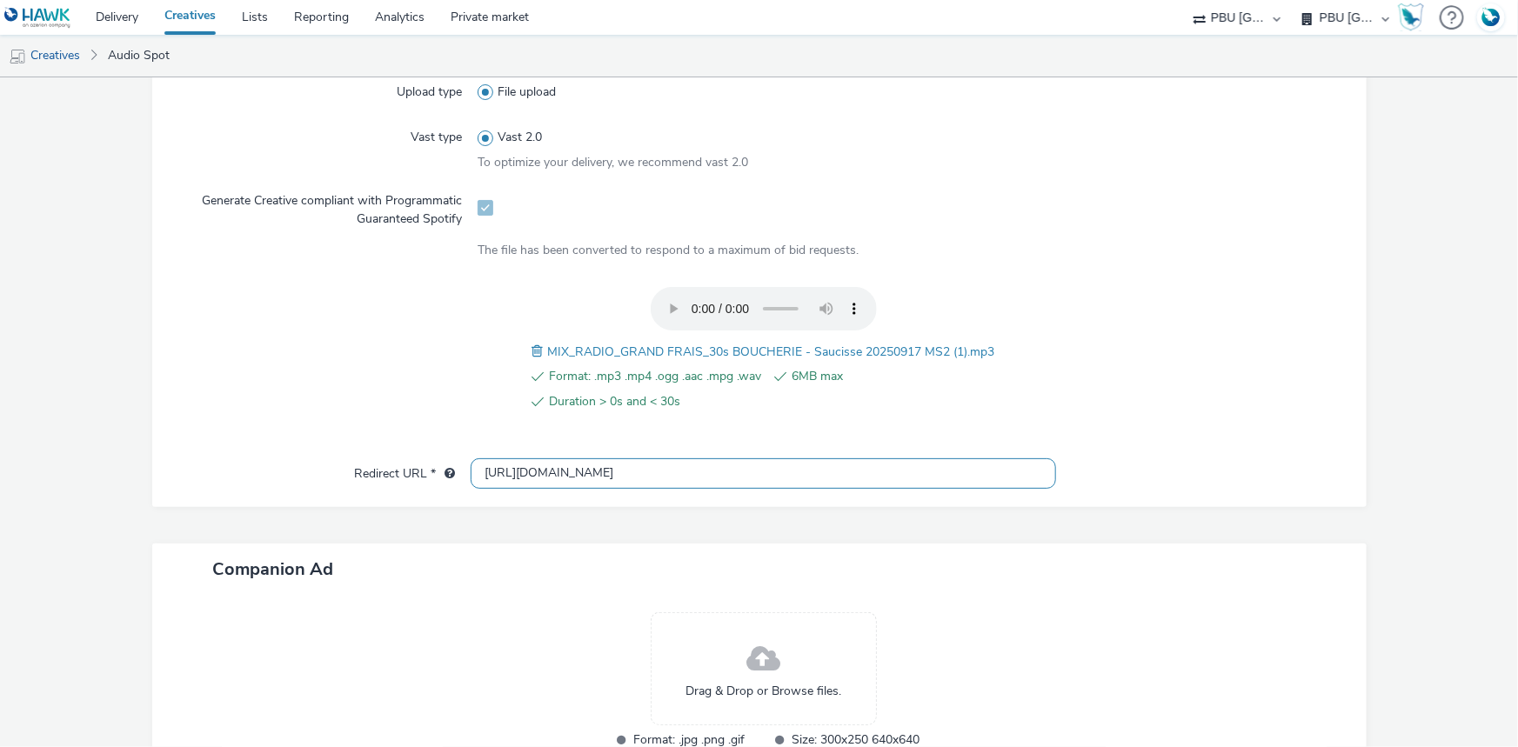
click at [500, 472] on input "[URL][DOMAIN_NAME]" at bounding box center [763, 473] width 585 height 30
type input "[URL][DOMAIN_NAME]"
click at [606, 353] on span "MIX_RADIO_GRAND FRAIS_30s BOUCHERIE - Saucisse 20250917 MS2 (1).mp3" at bounding box center [771, 352] width 447 height 17
drag, startPoint x: 606, startPoint y: 353, endPoint x: 650, endPoint y: 302, distance: 67.3
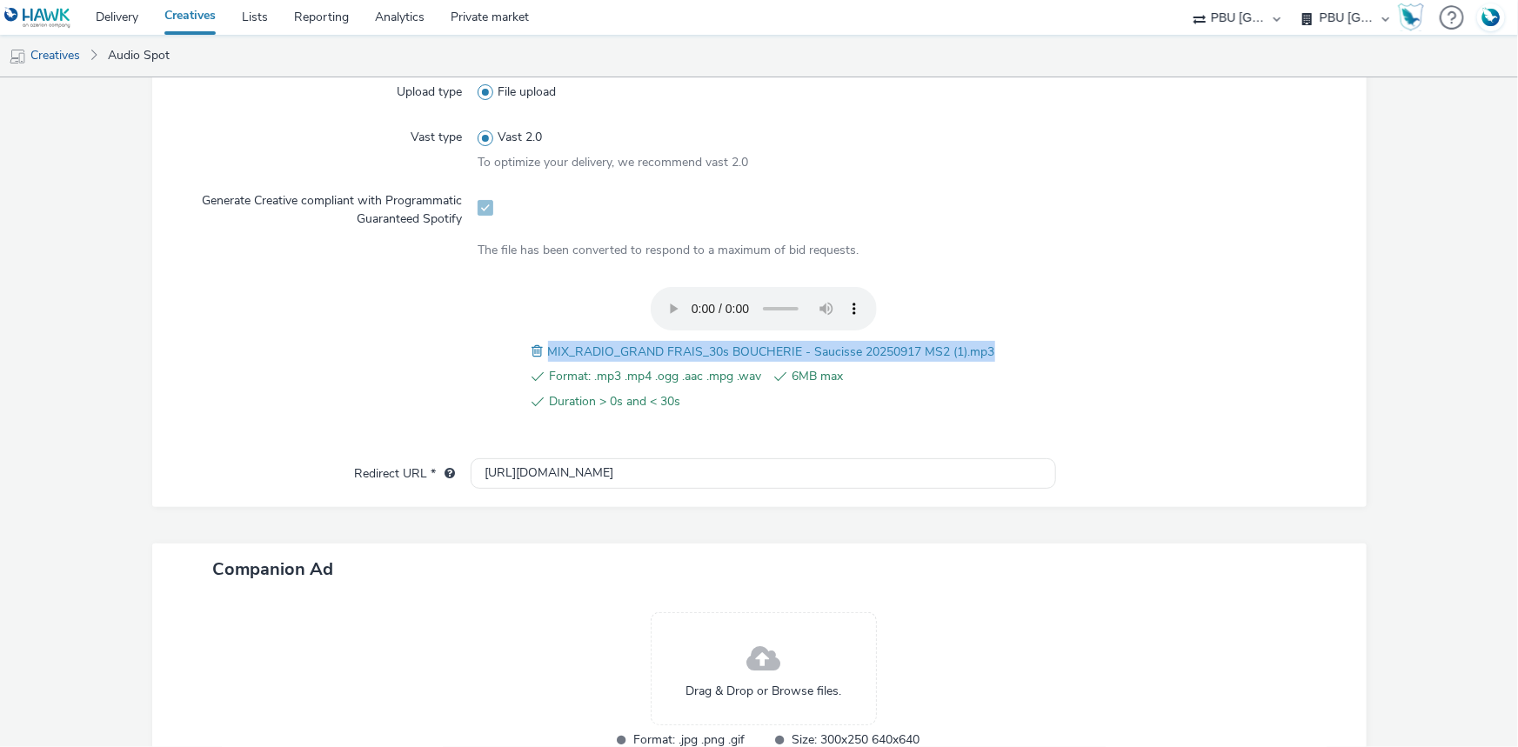
click at [607, 353] on span "MIX_RADIO_GRAND FRAIS_30s BOUCHERIE - Saucisse 20250917 MS2 (1).mp3" at bounding box center [771, 352] width 447 height 17
copy span "MIX_RADIO_GRAND FRAIS_30s BOUCHERIE - Saucisse 20250917 MS2 (1).mp3"
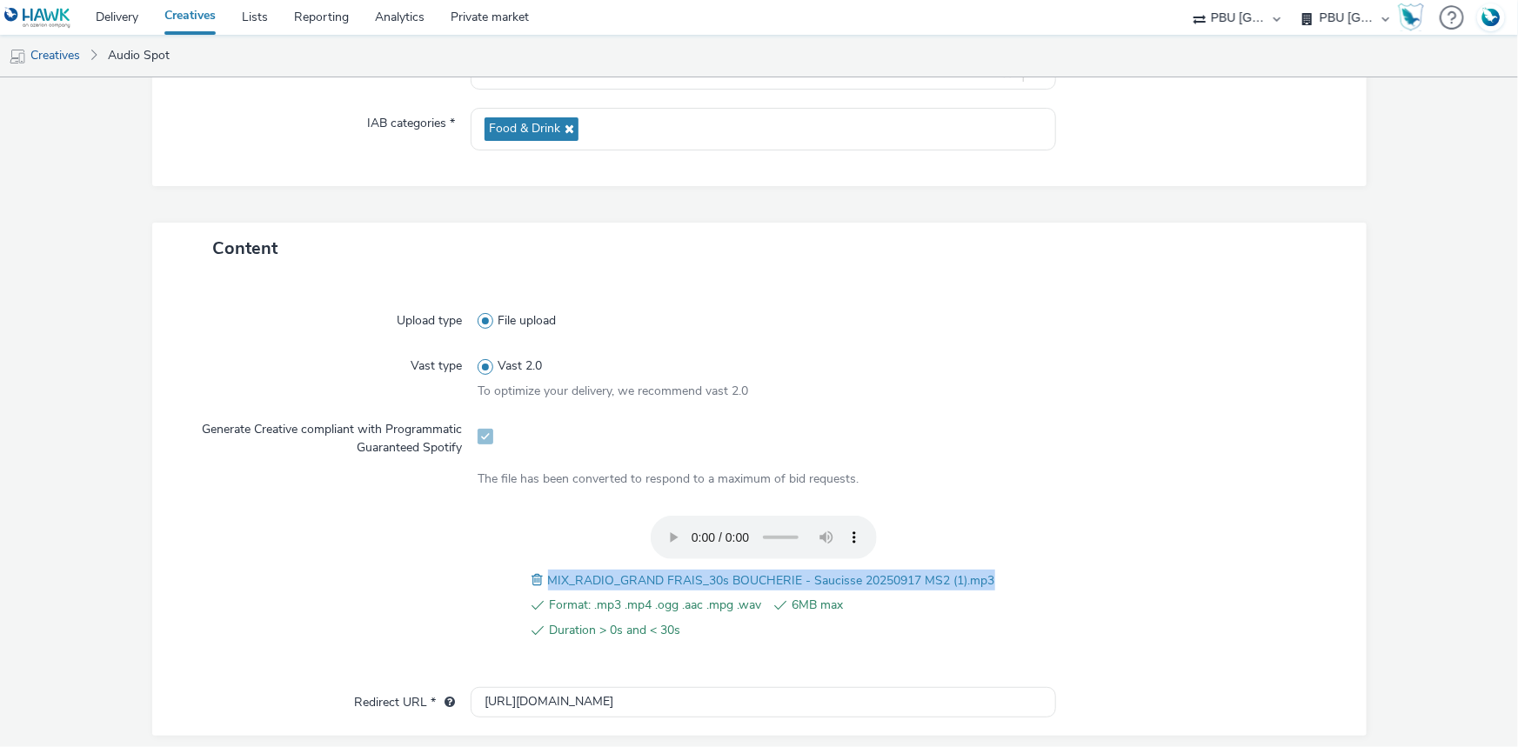
scroll to position [0, 0]
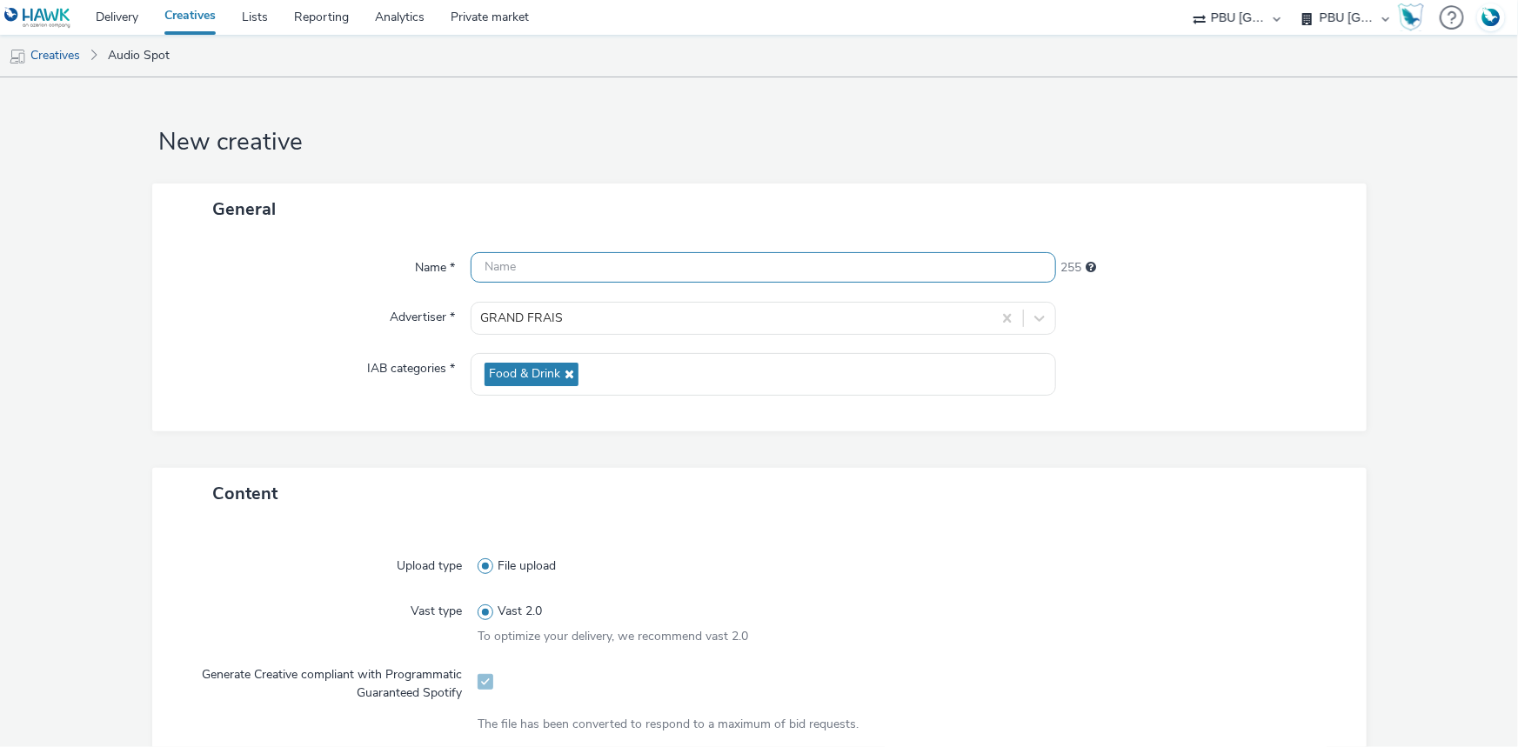
click at [523, 261] on input "text" at bounding box center [763, 267] width 585 height 30
paste input "MIX_RADIO_GRAND FRAIS_30s BOUCHERIE - Saucisse 20250917 MS2 (1).mp3"
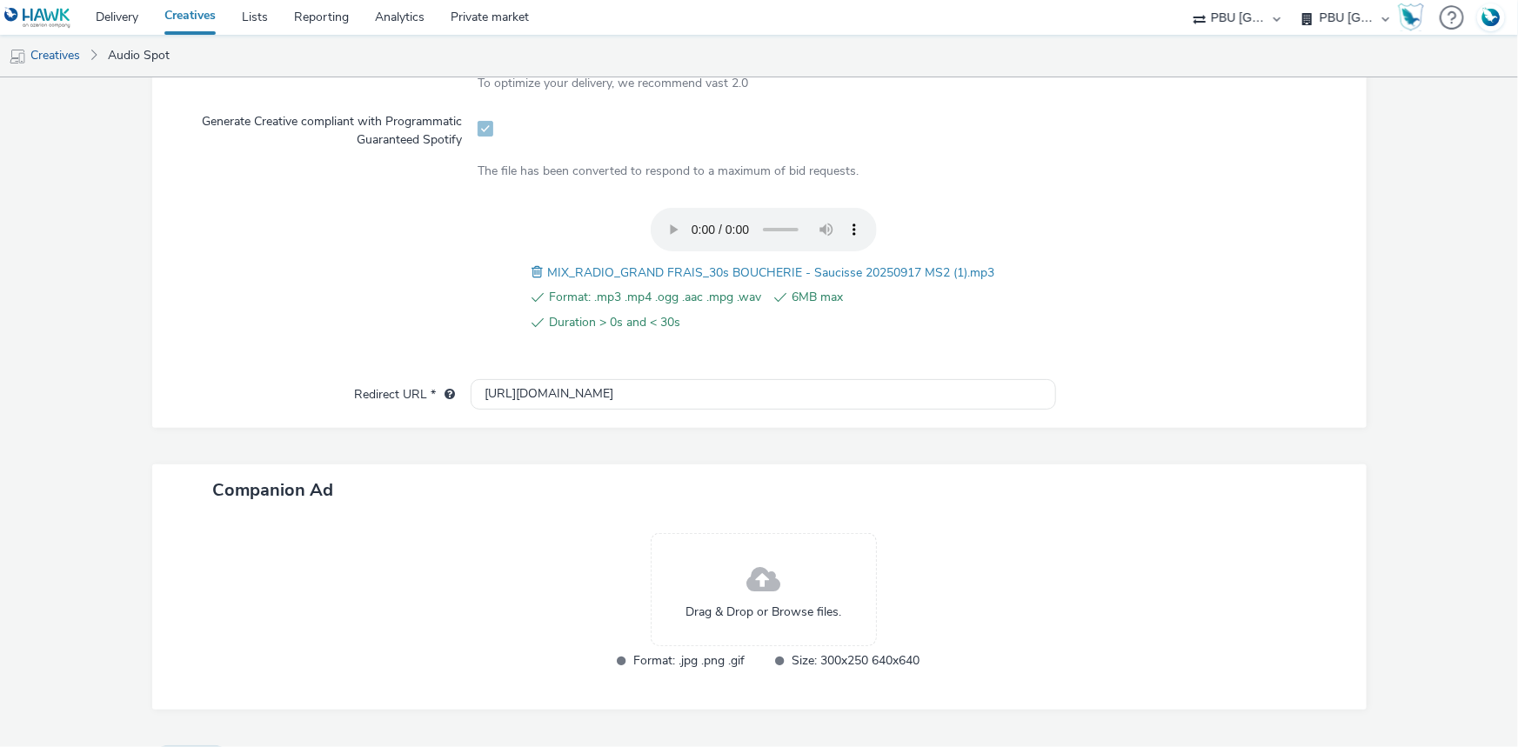
scroll to position [596, 0]
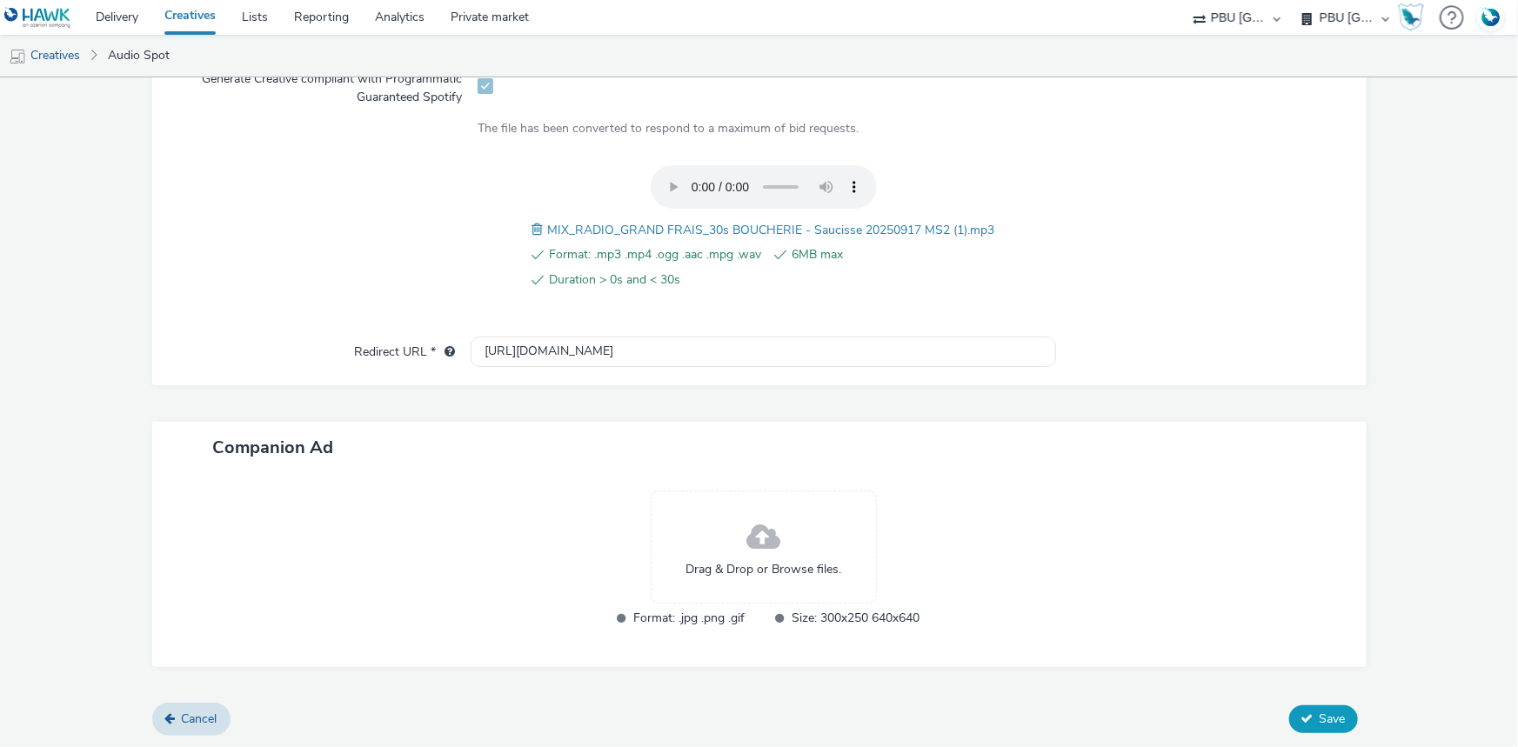
type input "MIX_RADIO_GRAND FRAIS_30s BOUCHERIE - Saucisse 20250917 MS2_Spotify"
click at [1320, 719] on span "Save" at bounding box center [1333, 719] width 26 height 17
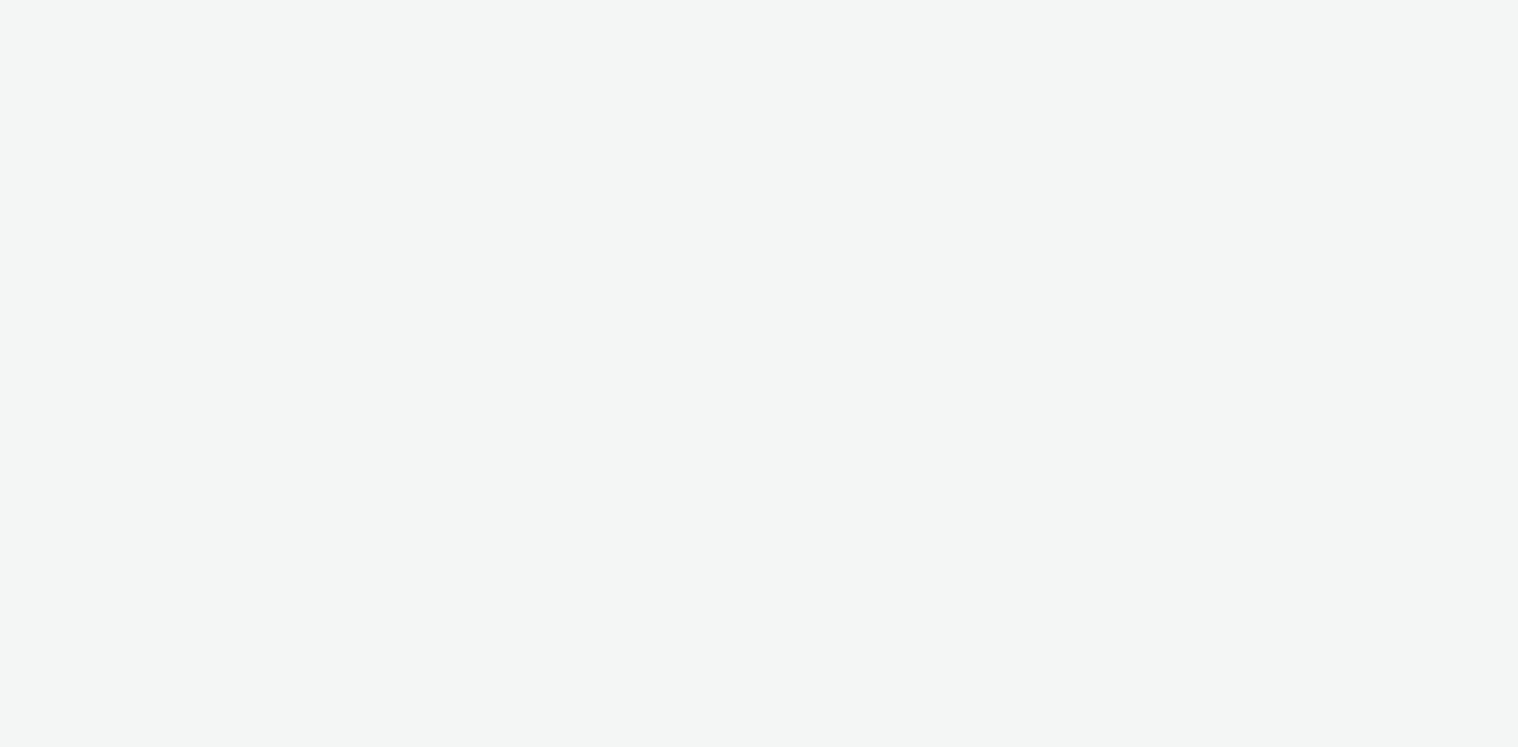
select select "38ed0f18-cbca-4106-be45-330e11e5f0af"
select select "f42c2087-8482-4af0-9099-e05519206007"
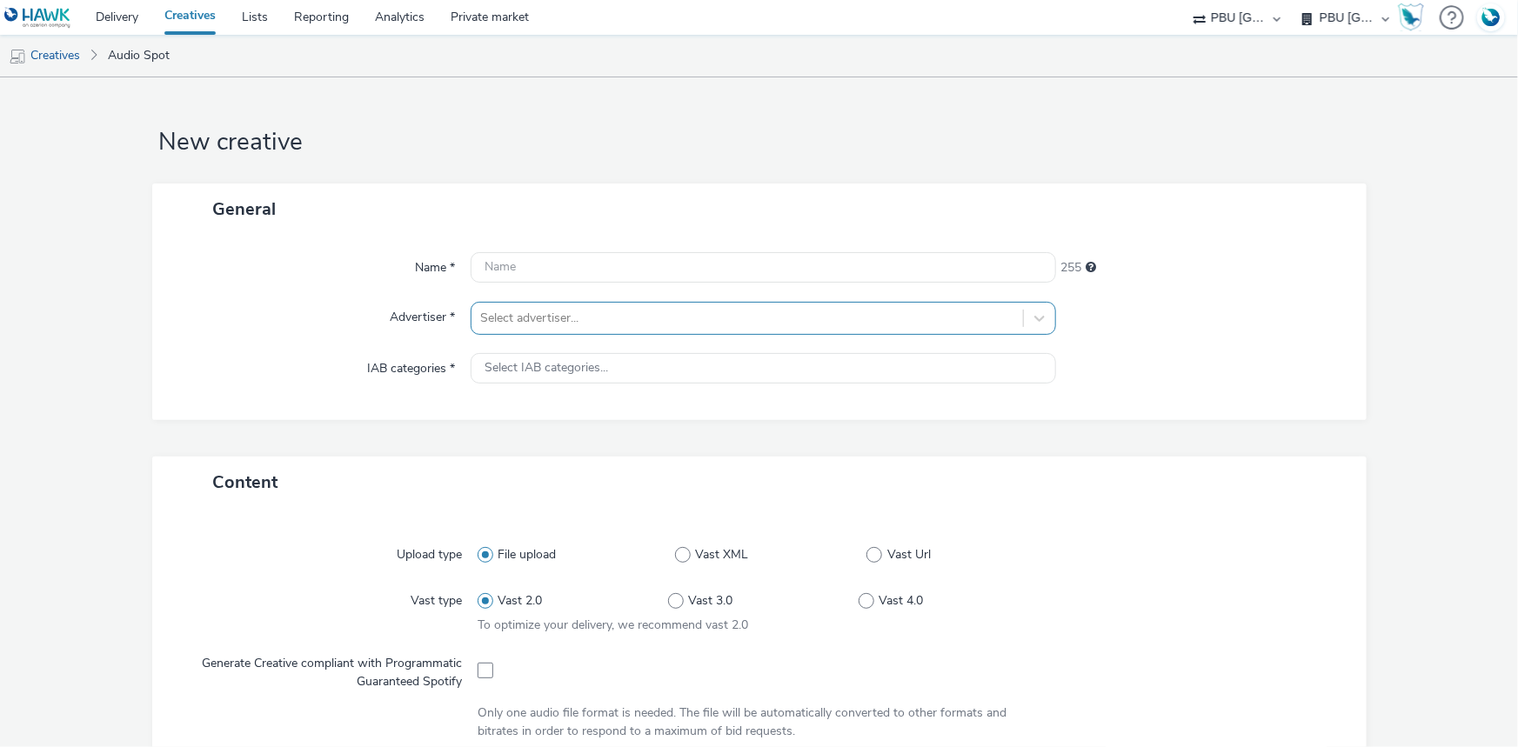
click at [521, 310] on div at bounding box center [747, 318] width 534 height 21
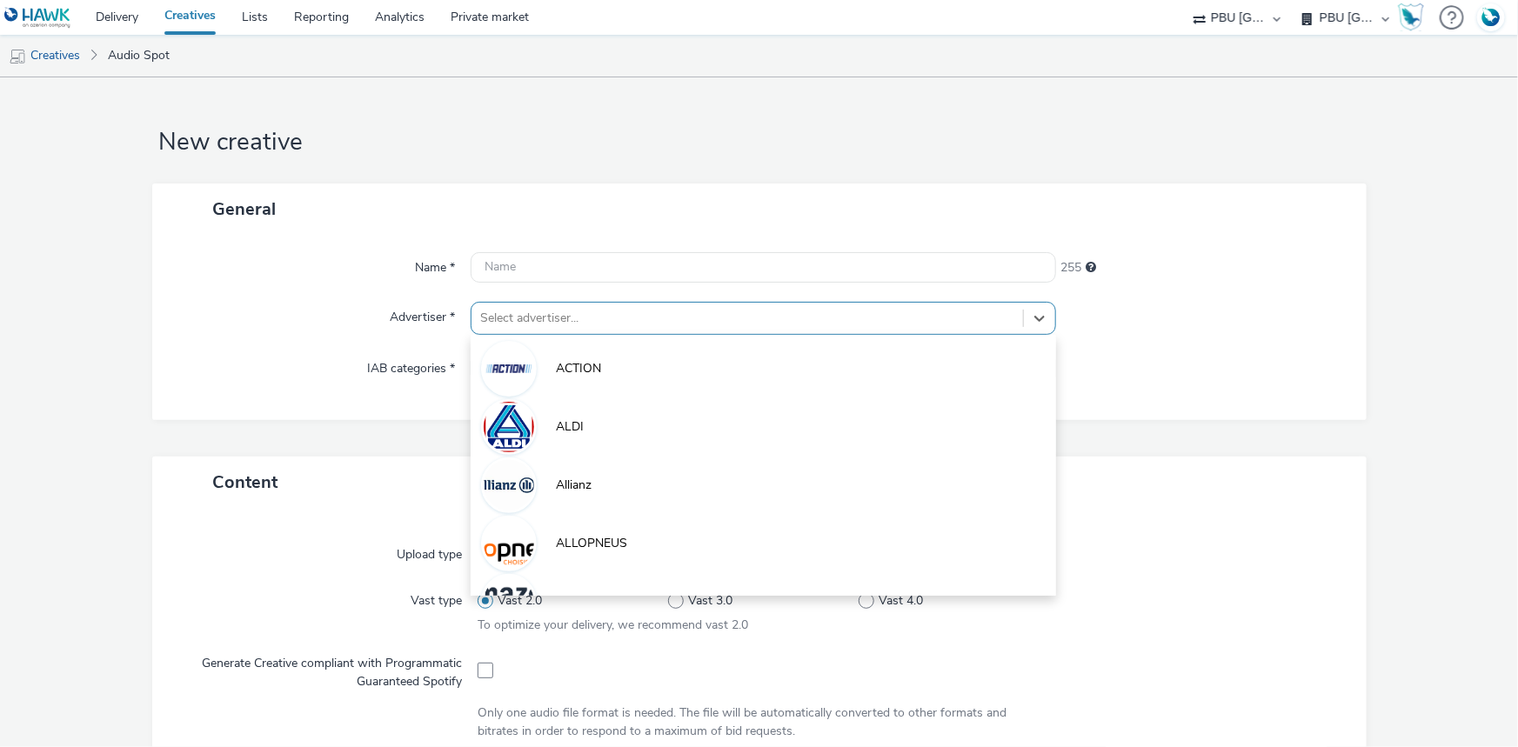
paste input "frai"
type input "frai"
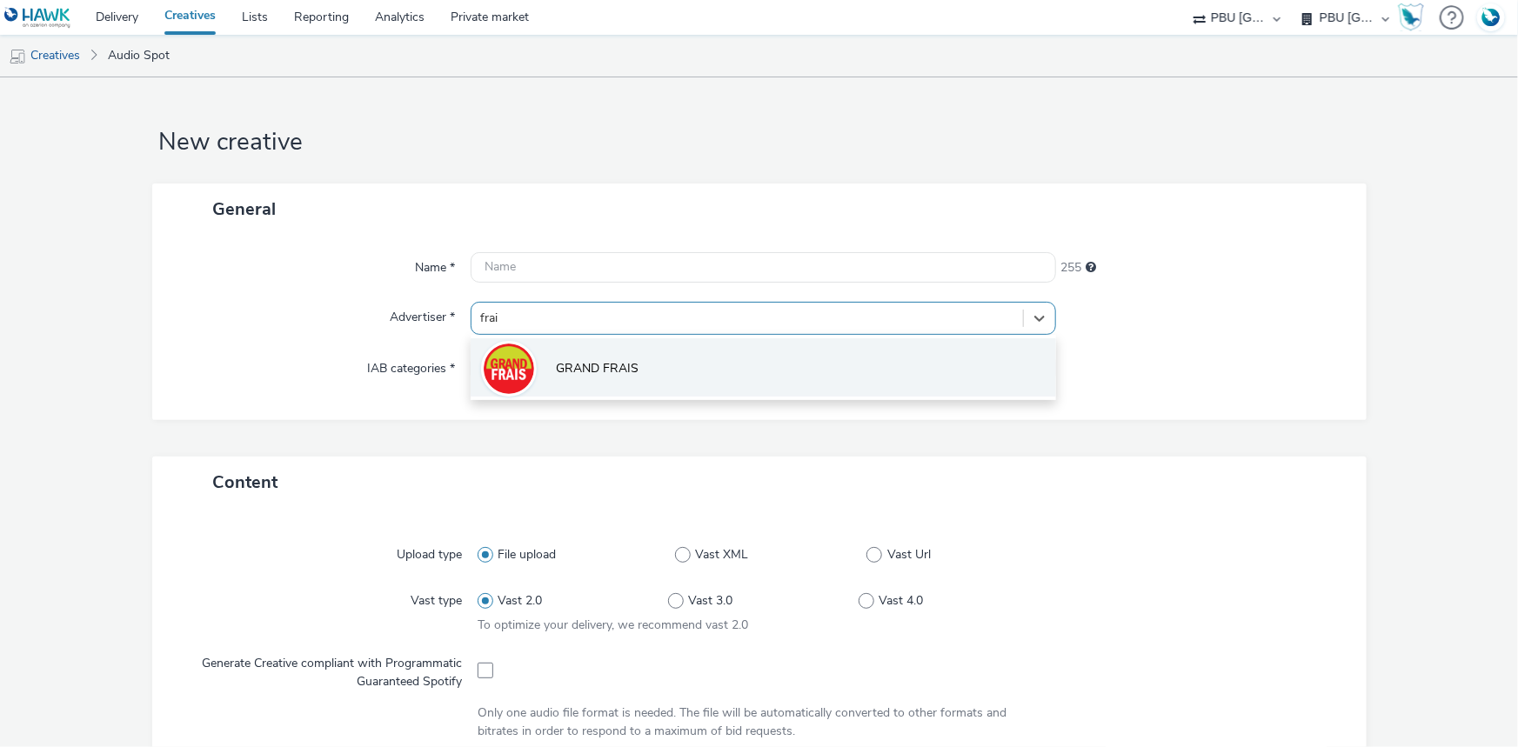
click at [526, 360] on img at bounding box center [509, 369] width 50 height 50
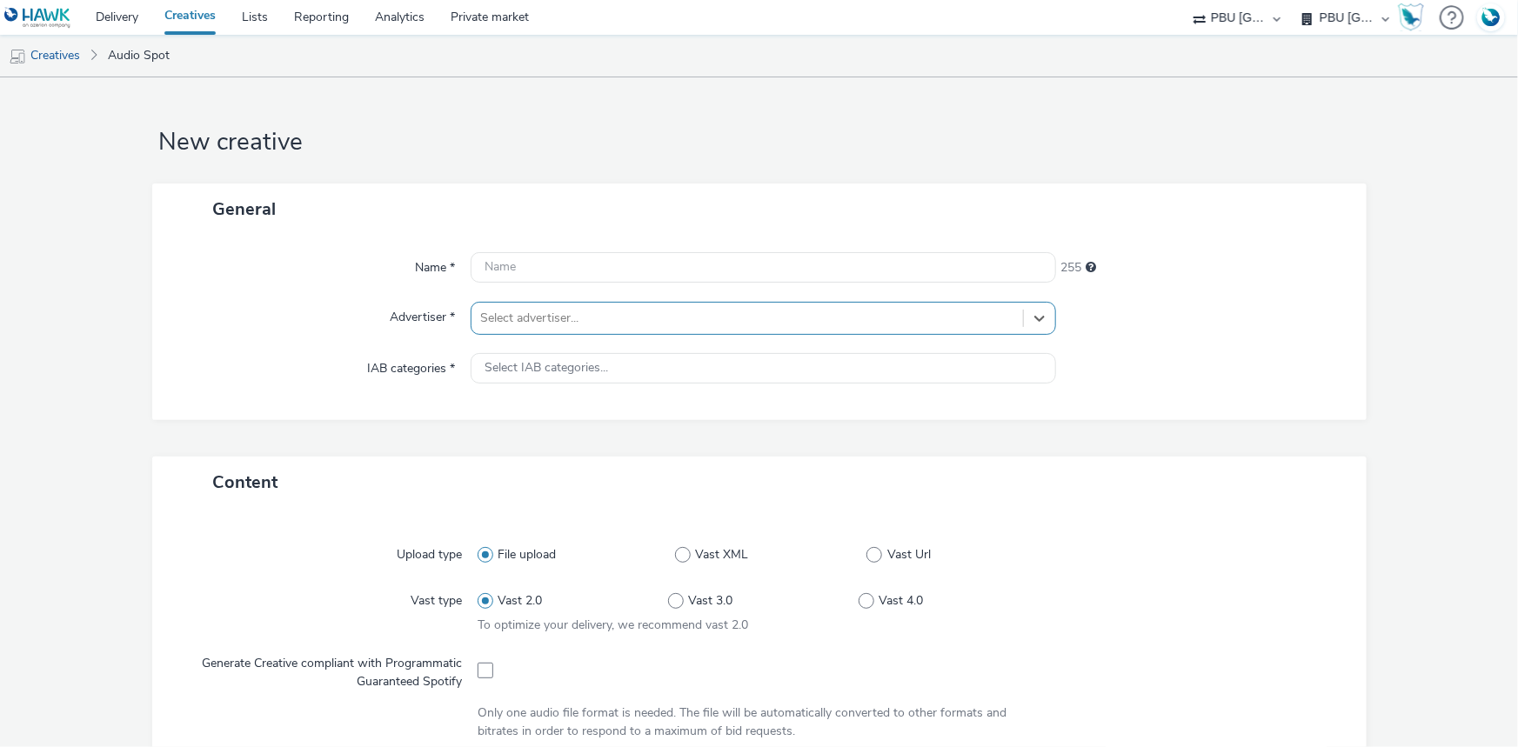
type input "http://grandfrais.com"
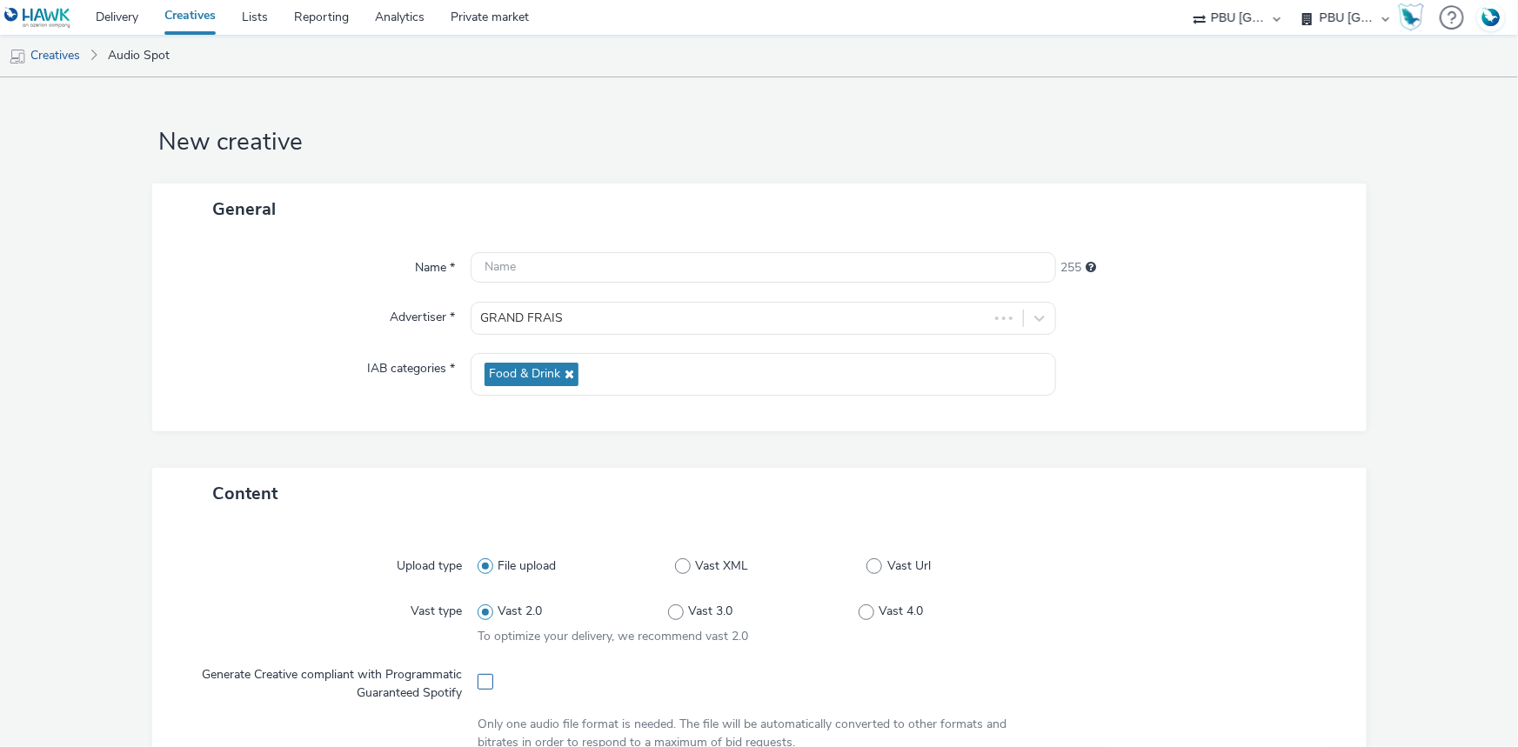
click at [481, 682] on span at bounding box center [486, 682] width 16 height 16
checkbox input "true"
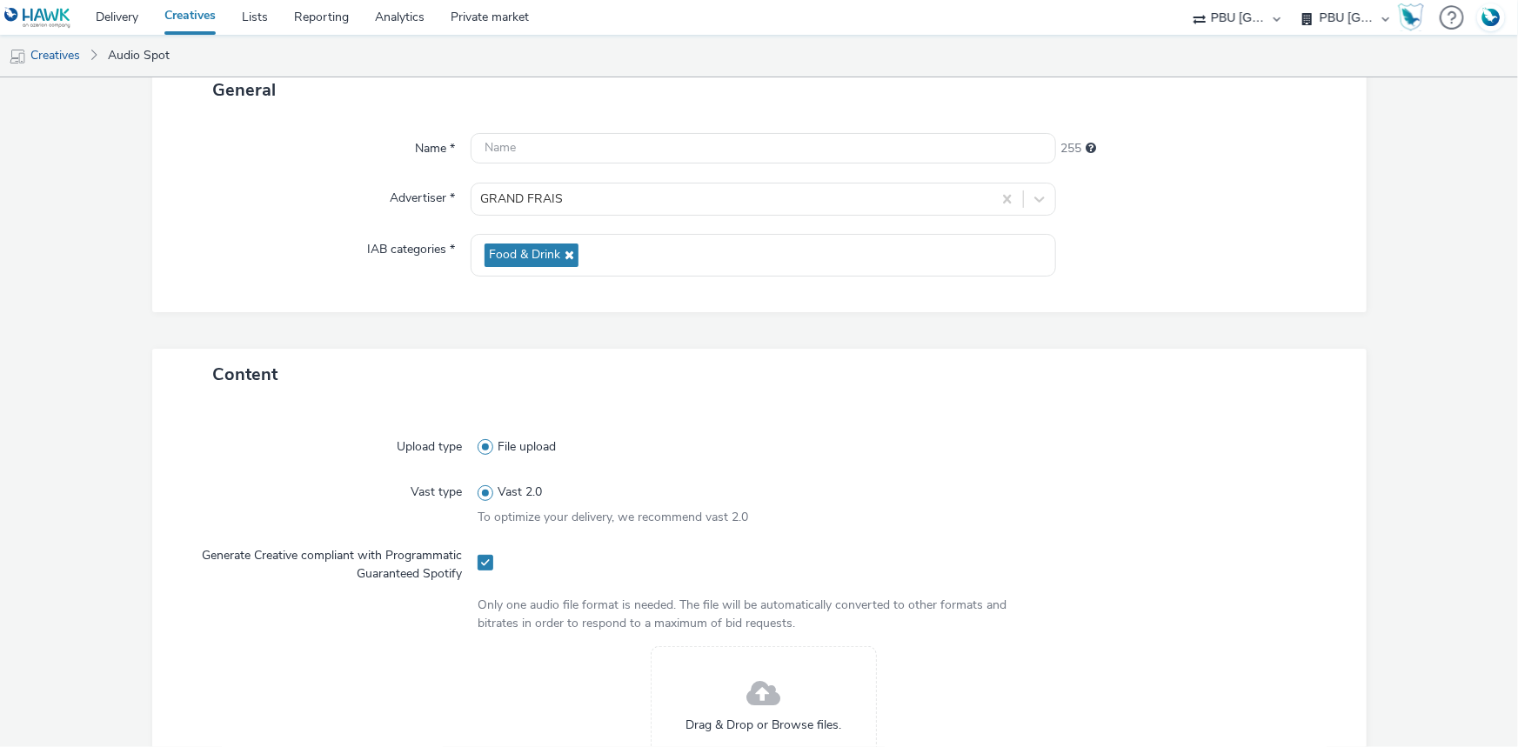
scroll to position [157, 0]
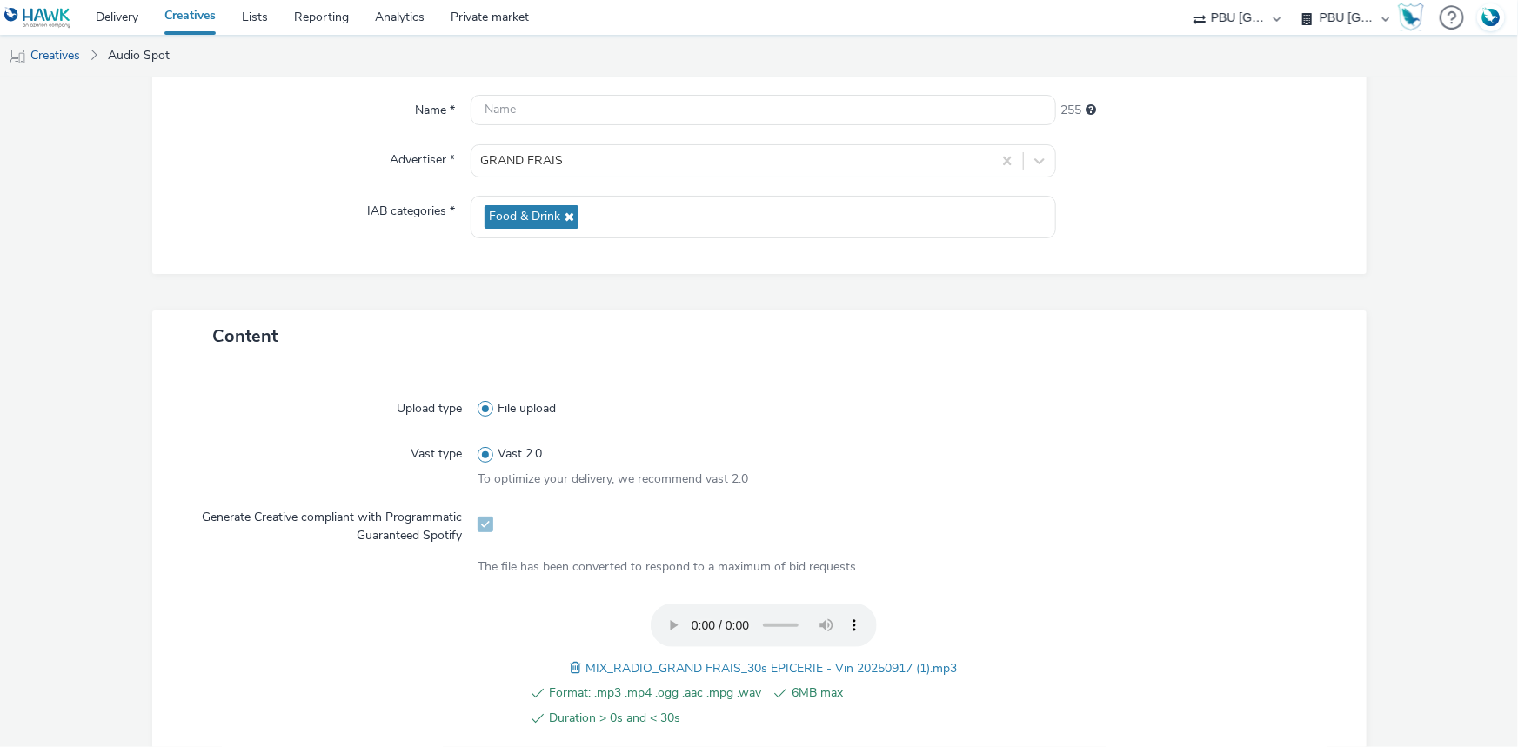
click at [713, 666] on span "MIX_RADIO_GRAND FRAIS_30s EPICERIE - Vin 20250917 (1).mp3" at bounding box center [770, 668] width 371 height 17
copy span "MIX_RADIO_GRAND FRAIS_30s EPICERIE - Vin 20250917 (1).mp3"
click at [505, 97] on input "text" at bounding box center [763, 110] width 585 height 30
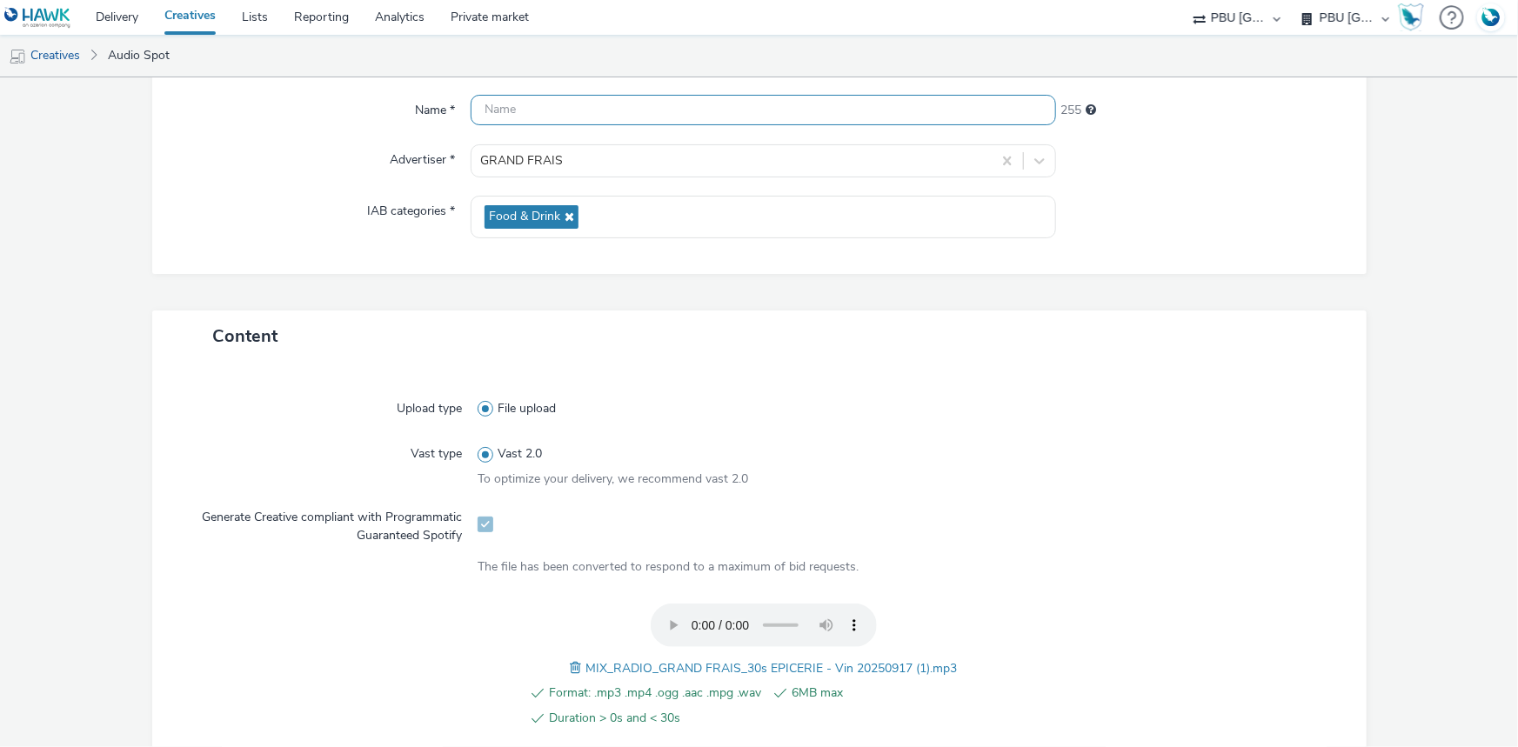
paste input "MIX_RADIO_GRAND FRAIS_30s EPICERIE - Vin 20250917 (1).mp3"
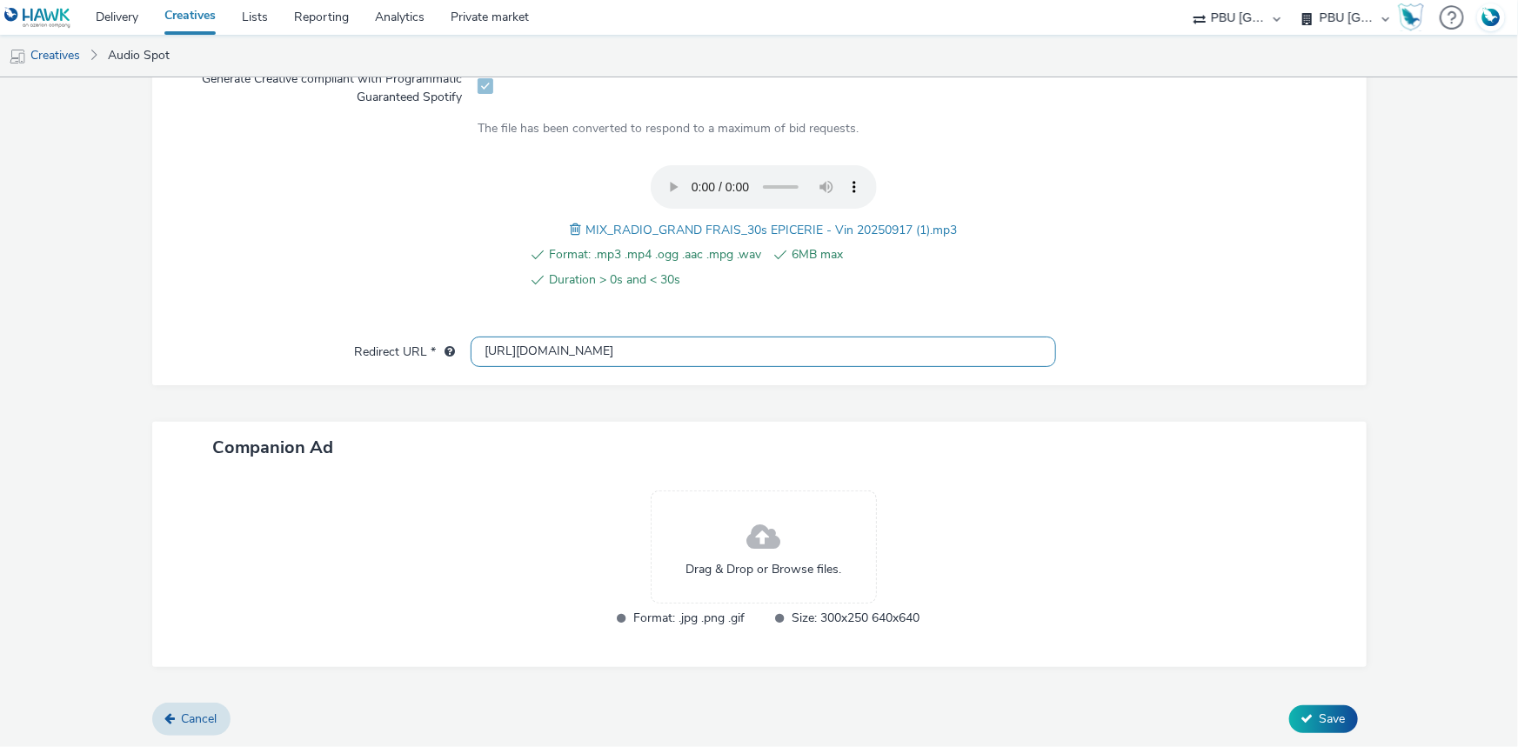
type input "MIX_RADIO_GRAND FRAIS_30s EPICERIE - Vin 20250917_Spotify"
click at [503, 349] on input "http://grandfrais.com" at bounding box center [763, 352] width 585 height 30
type input "https://grandfrais.com"
click at [1320, 722] on span "Save" at bounding box center [1333, 719] width 26 height 17
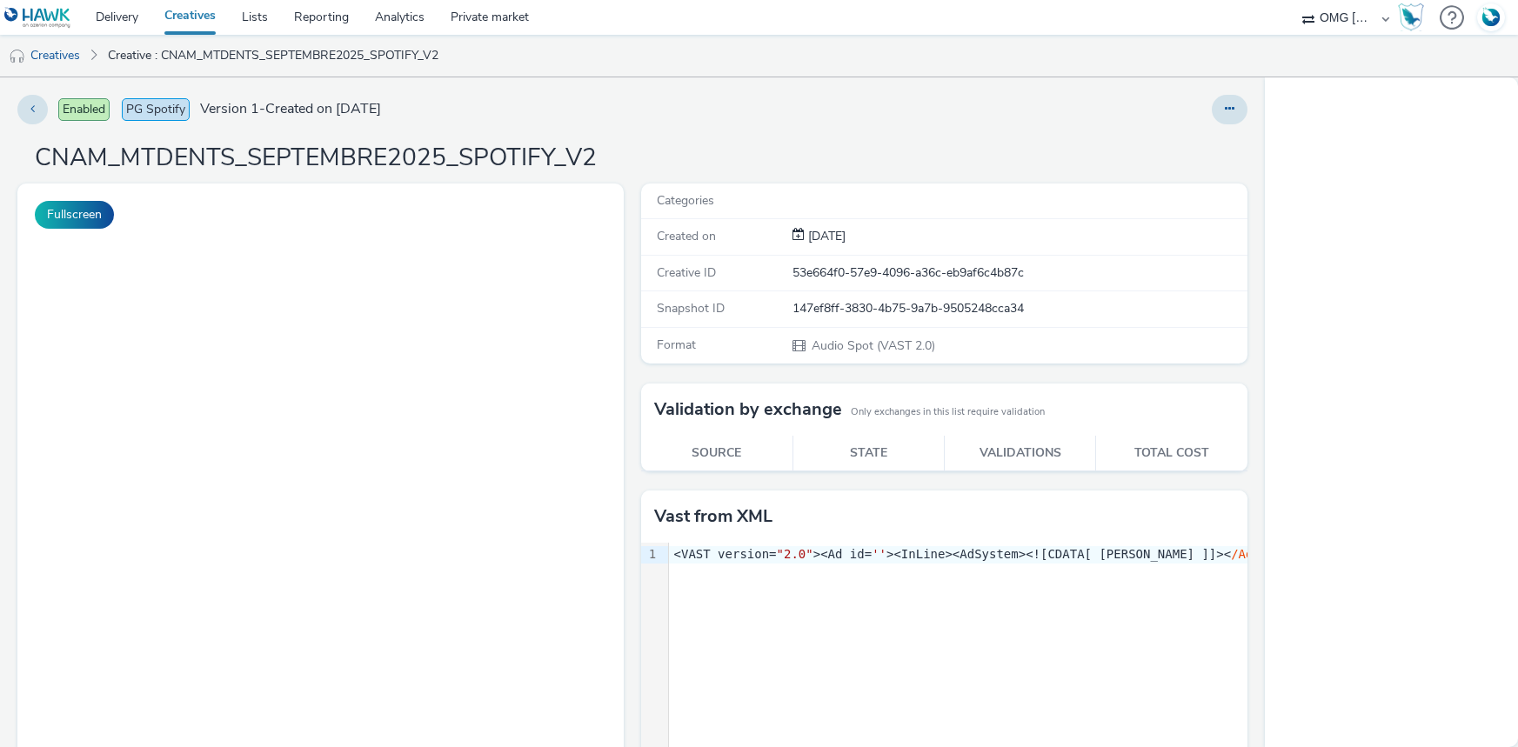
select select "97b78be7-b7c1-427d-93eb-a13be4d88a0a"
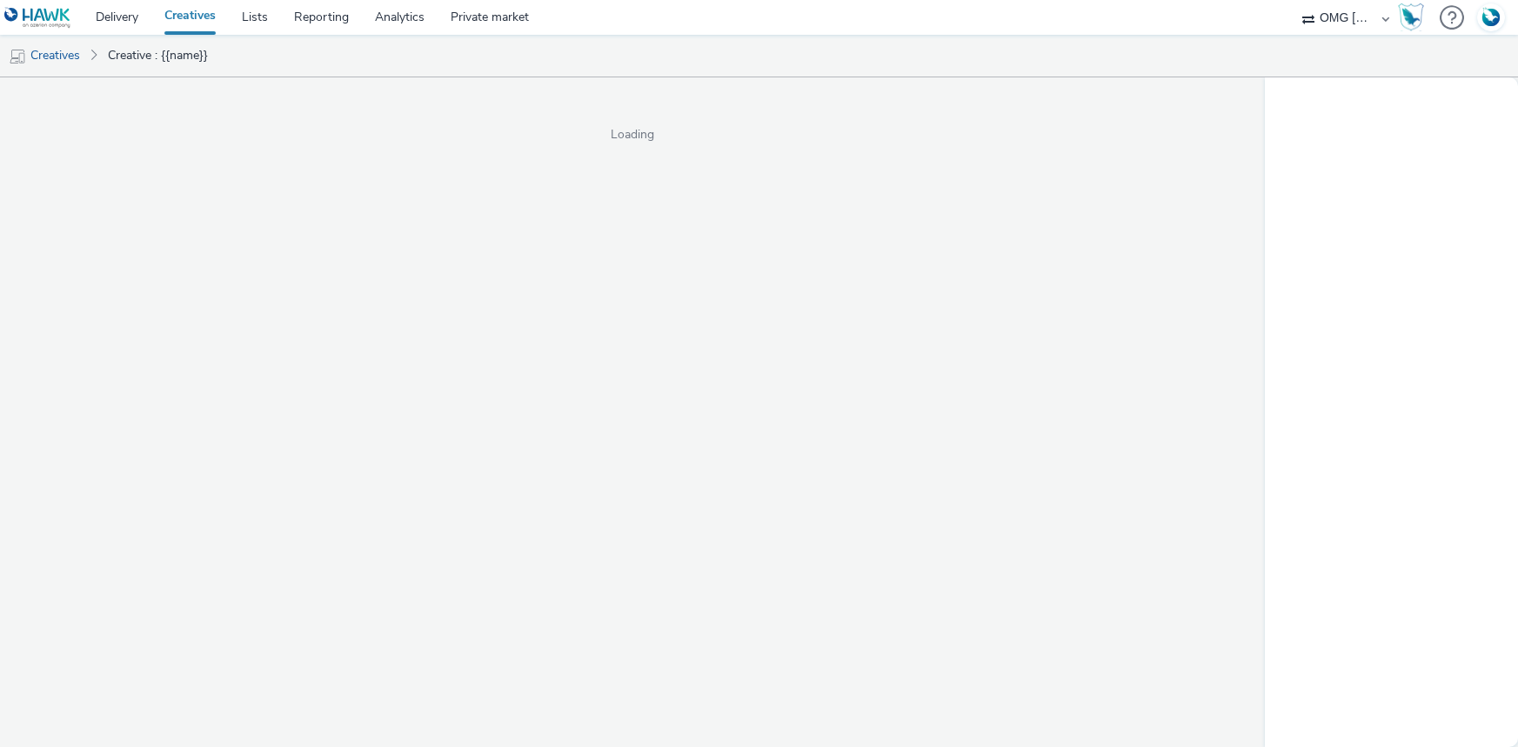
select select "97b78be7-b7c1-427d-93eb-a13be4d88a0a"
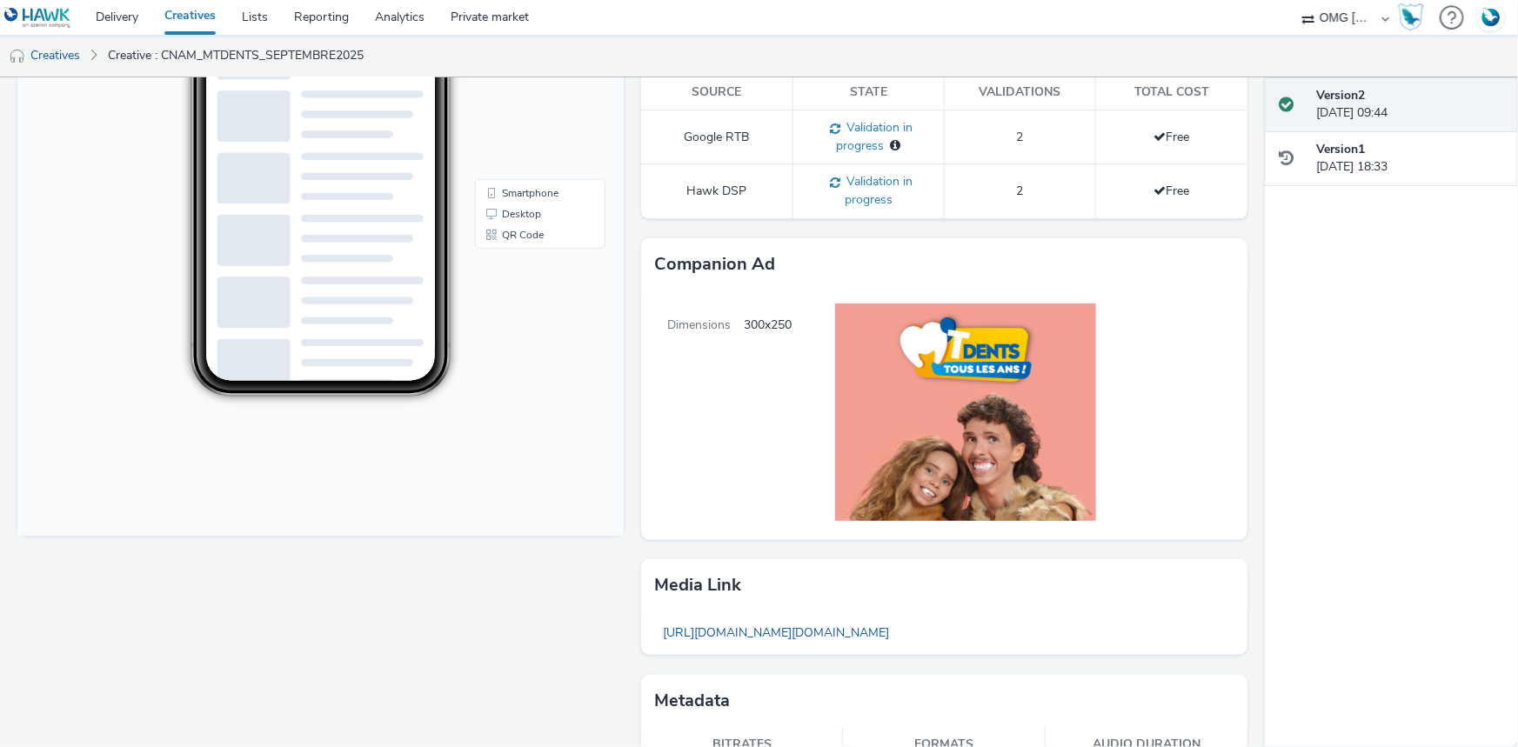
scroll to position [395, 0]
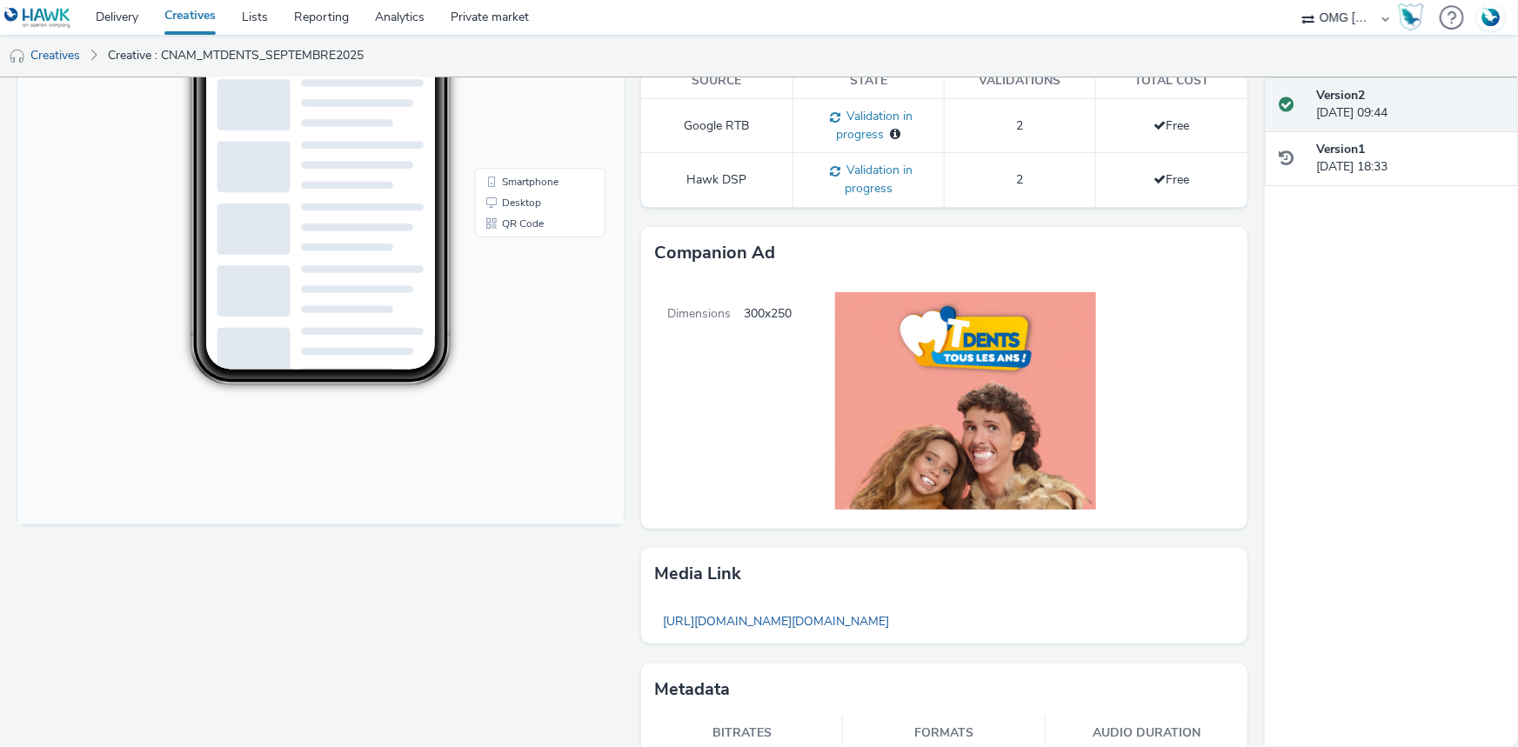
click at [744, 415] on span "300x250" at bounding box center [768, 403] width 48 height 249
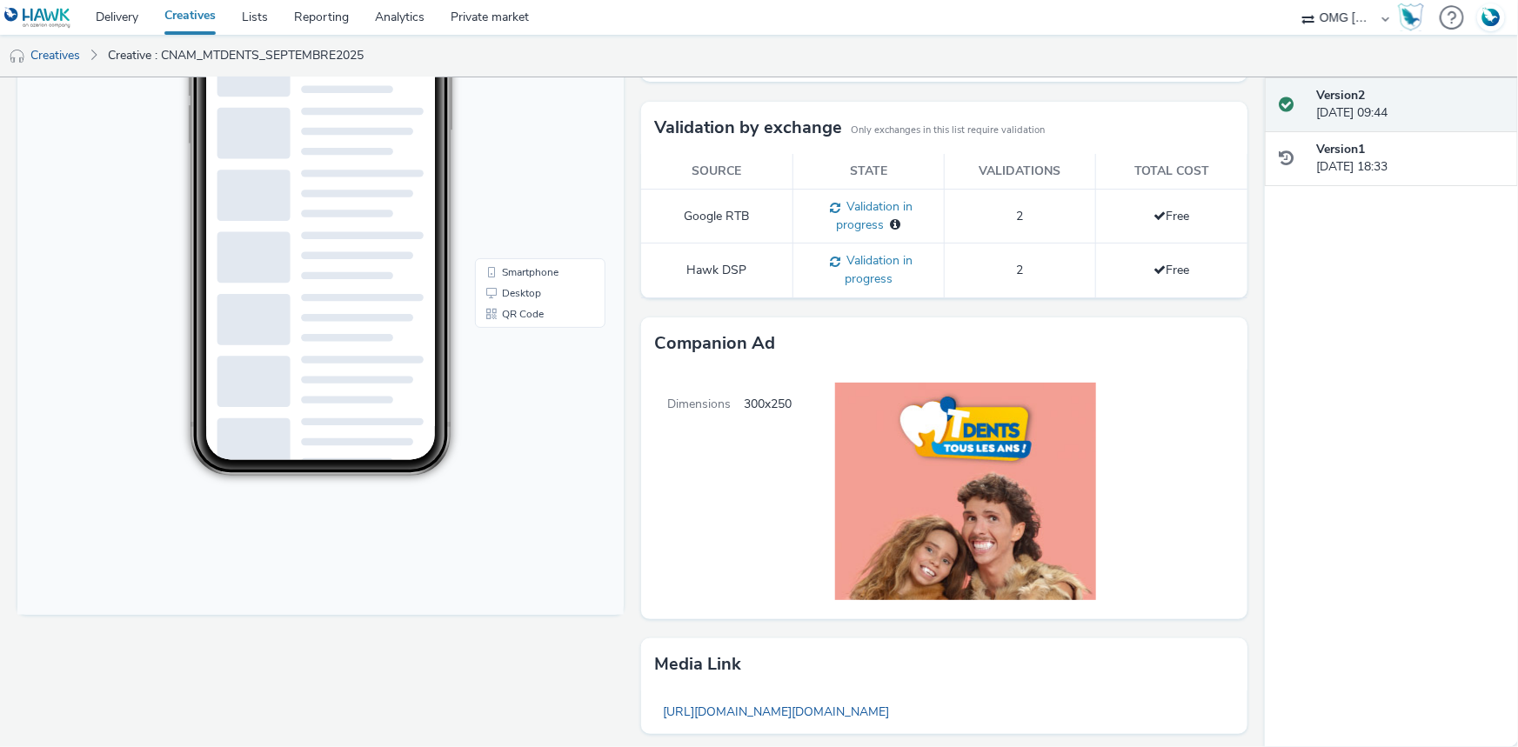
scroll to position [316, 0]
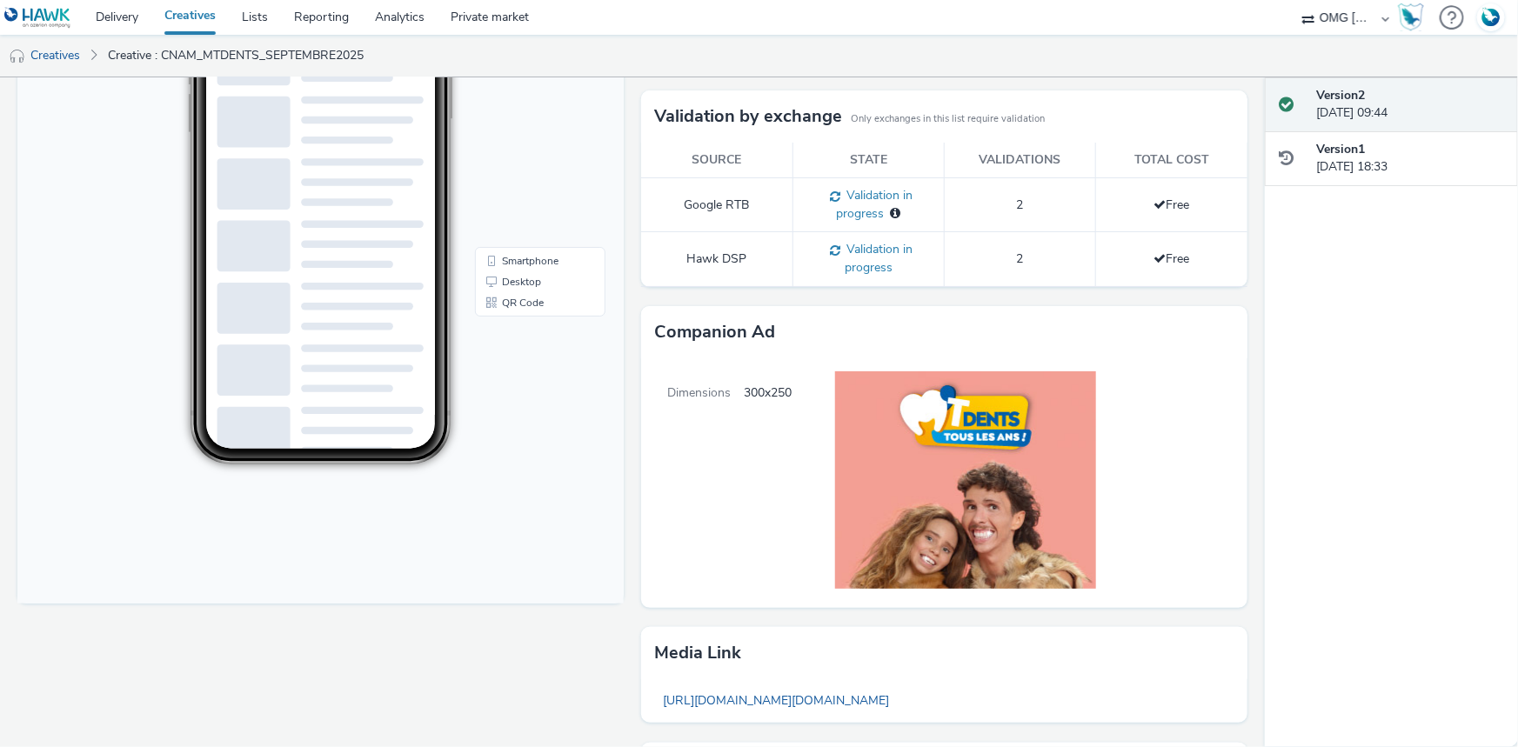
click at [939, 483] on img at bounding box center [951, 480] width 318 height 244
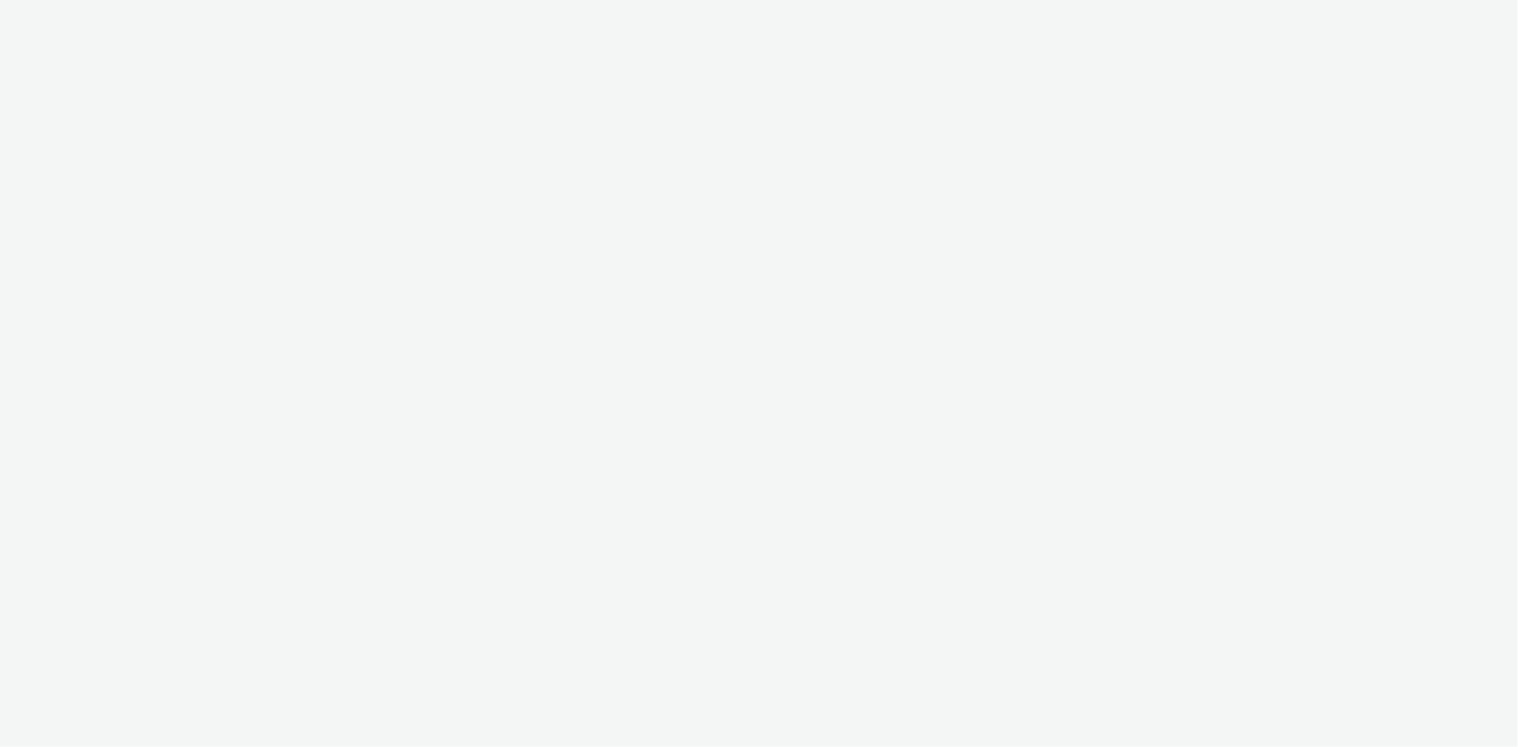
select select "97b78be7-b7c1-427d-93eb-a13be4d88a0a"
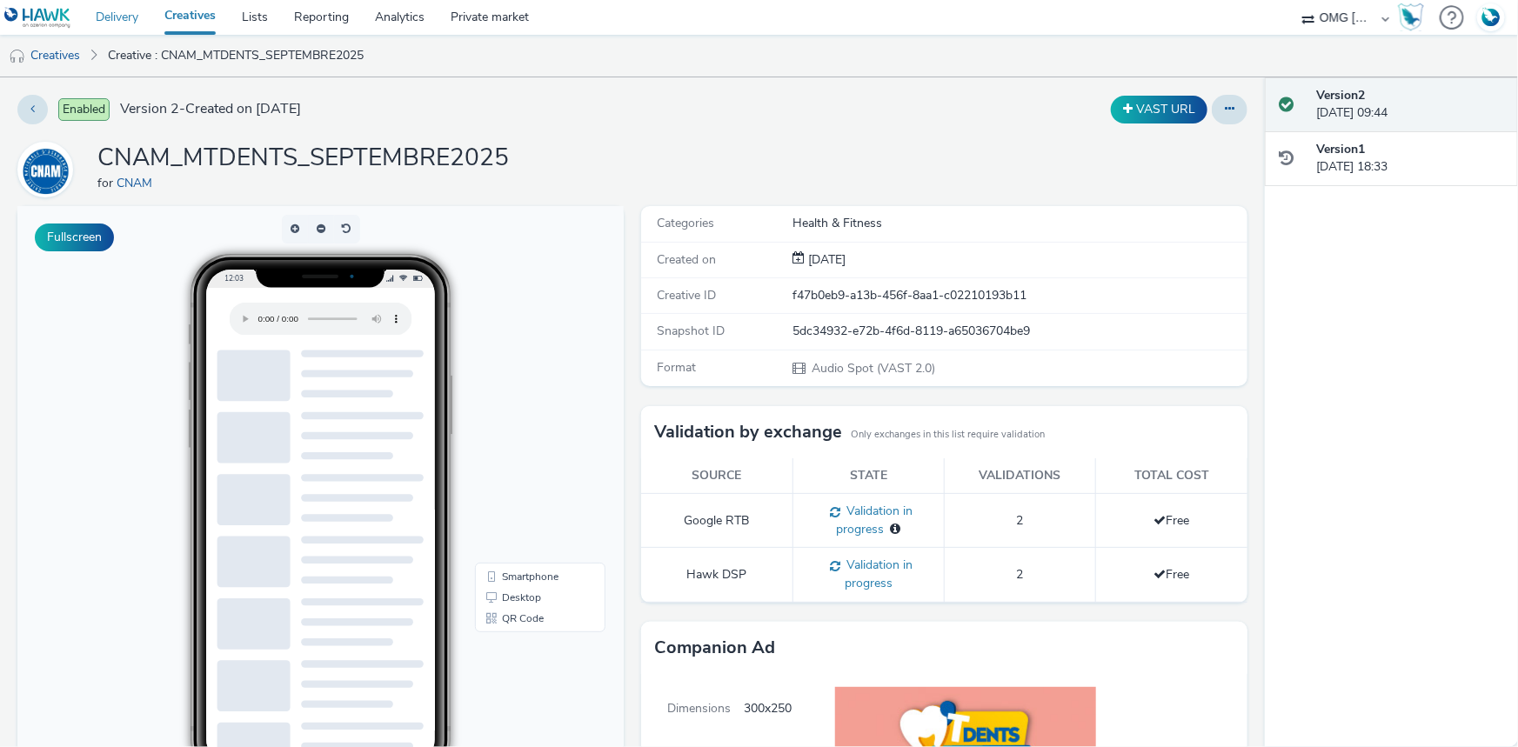
click at [109, 11] on link "Delivery" at bounding box center [117, 17] width 69 height 35
